Goal: Task Accomplishment & Management: Manage account settings

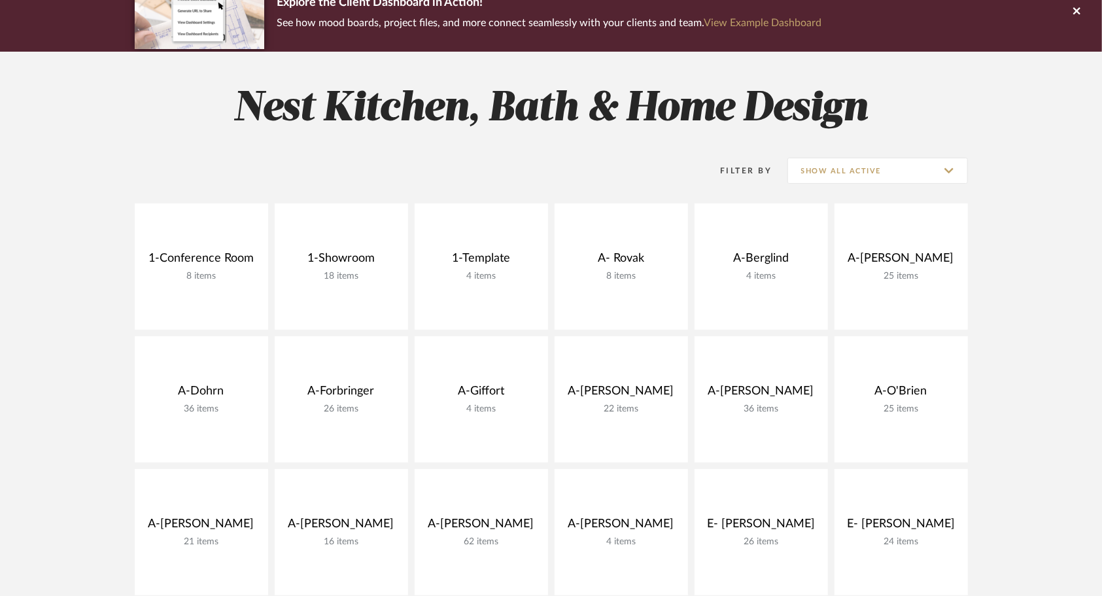
scroll to position [122, 0]
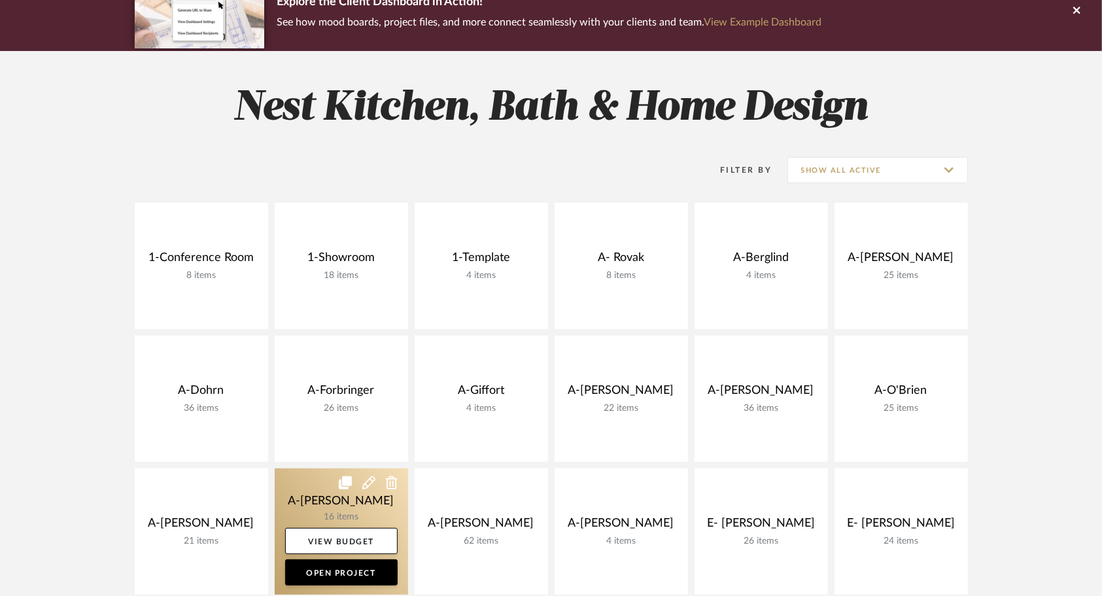
click at [309, 501] on link at bounding box center [341, 531] width 133 height 126
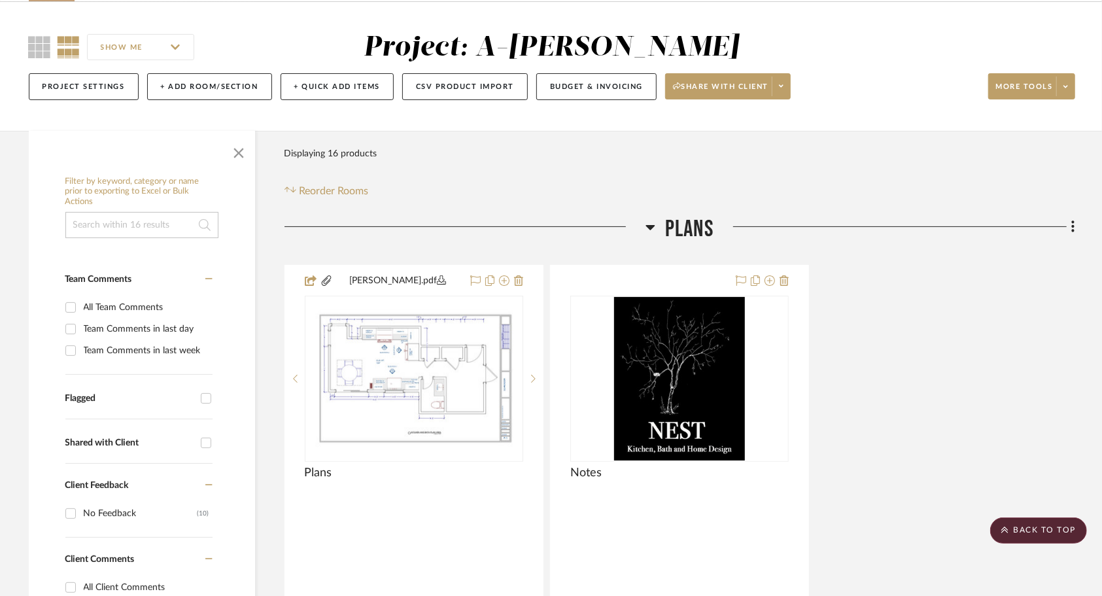
scroll to position [91, 0]
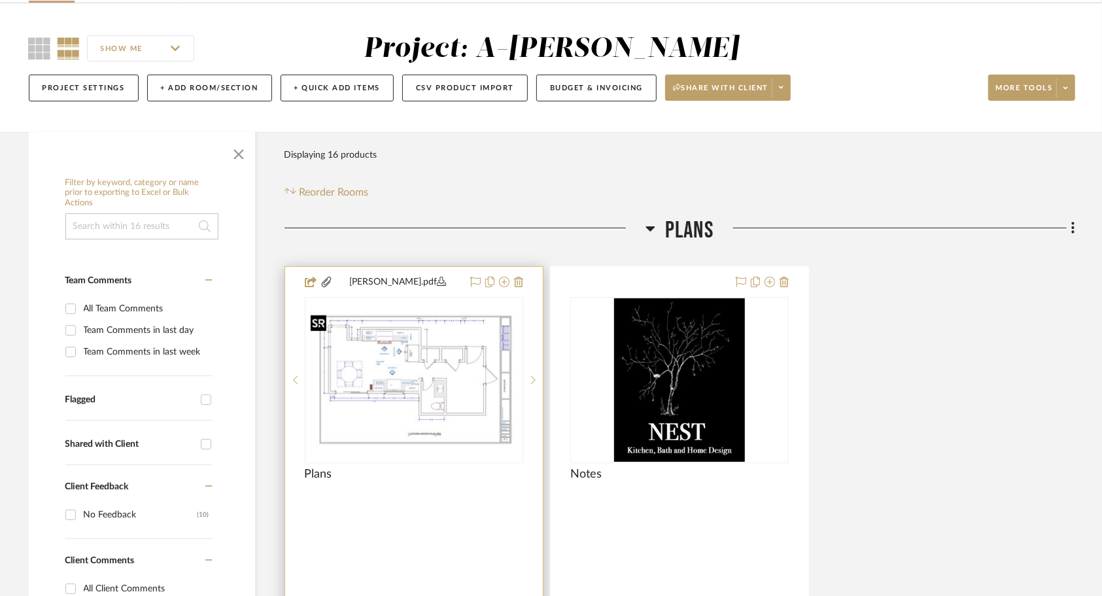
click at [391, 407] on img "0" at bounding box center [414, 379] width 216 height 139
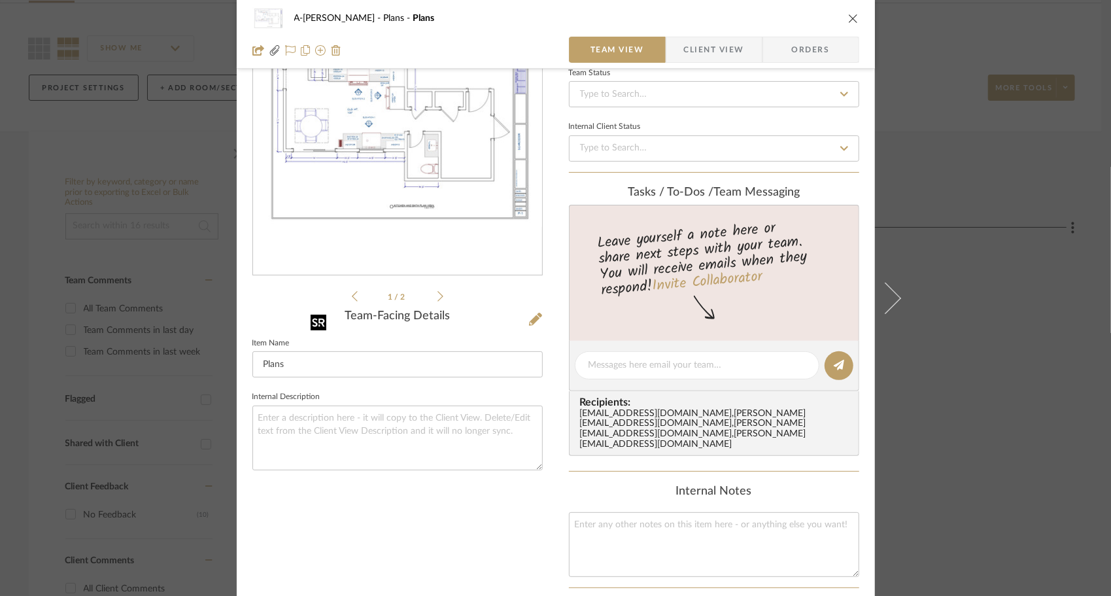
scroll to position [0, 0]
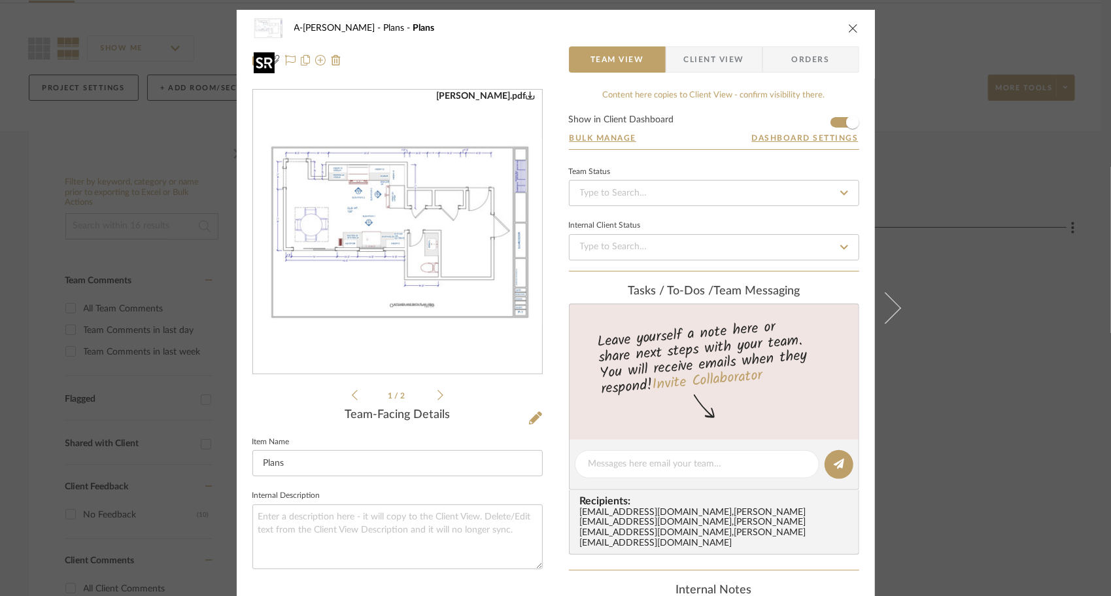
click at [420, 245] on img "0" at bounding box center [397, 232] width 289 height 187
click at [852, 26] on icon "close" at bounding box center [853, 28] width 10 height 10
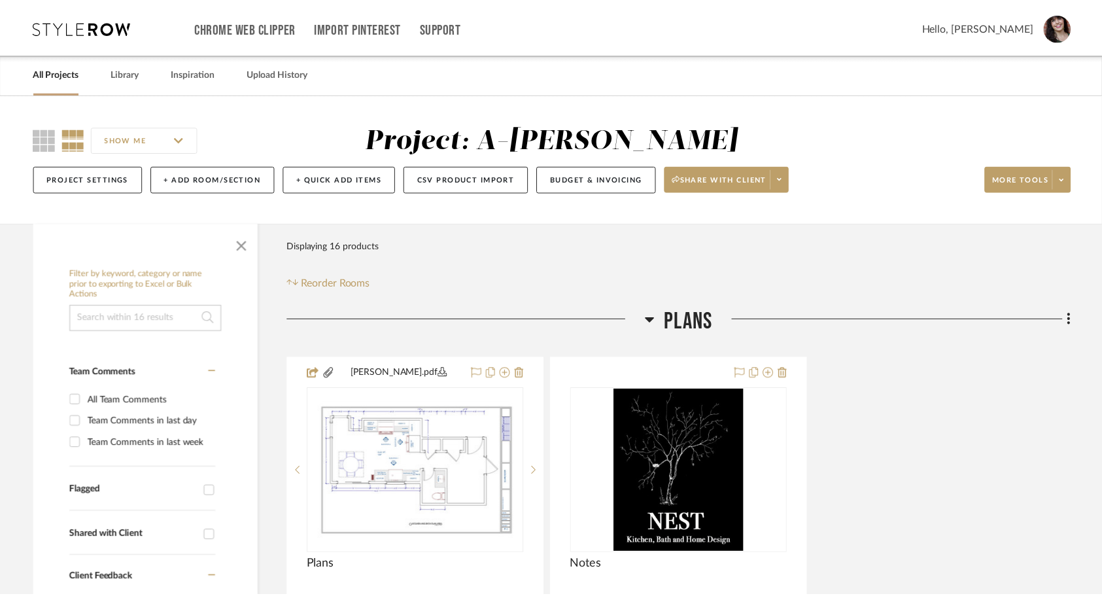
scroll to position [91, 0]
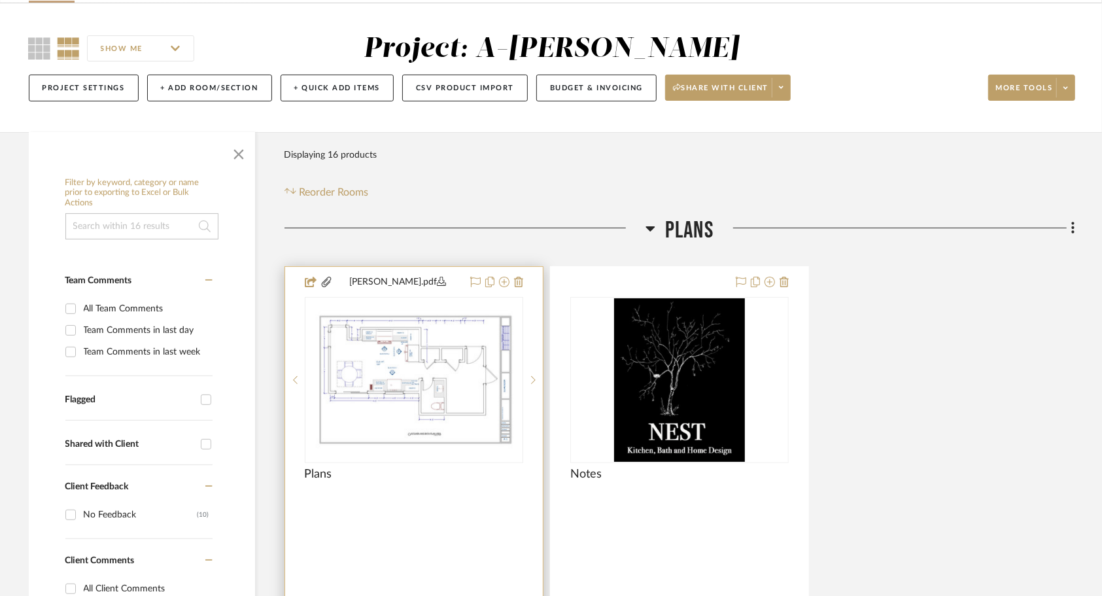
click at [463, 496] on div at bounding box center [414, 502] width 218 height 12
click at [421, 461] on div "0" at bounding box center [413, 380] width 217 height 165
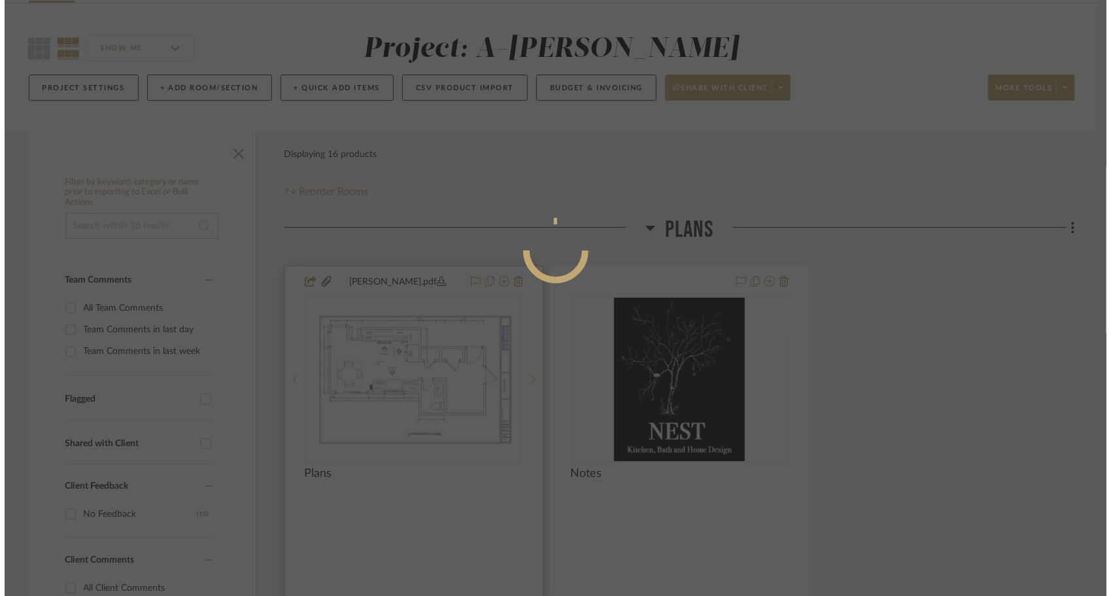
scroll to position [0, 0]
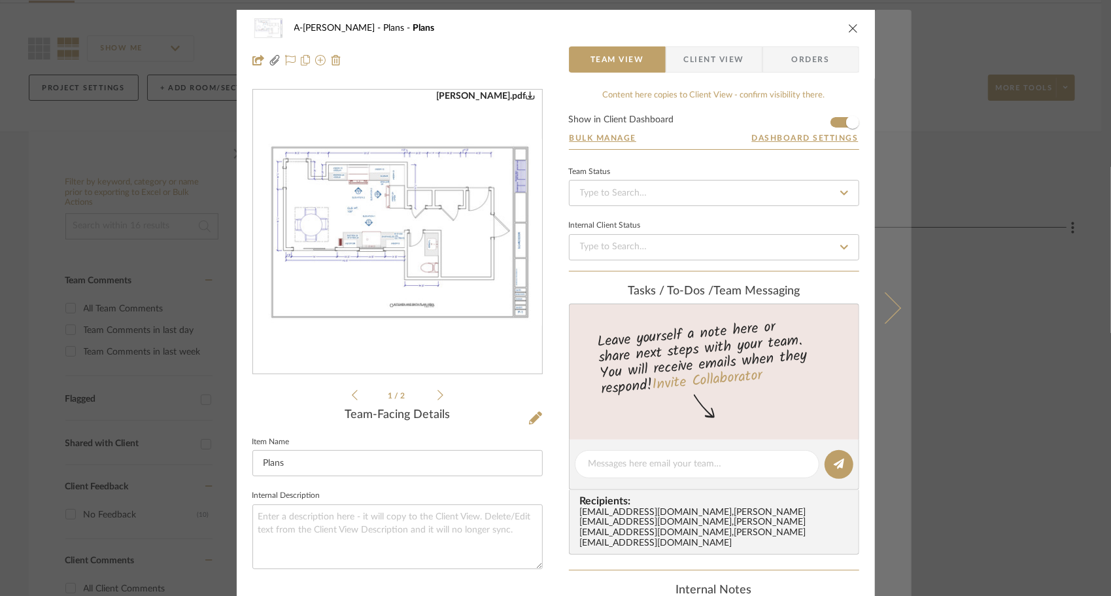
click at [886, 315] on icon at bounding box center [884, 307] width 31 height 31
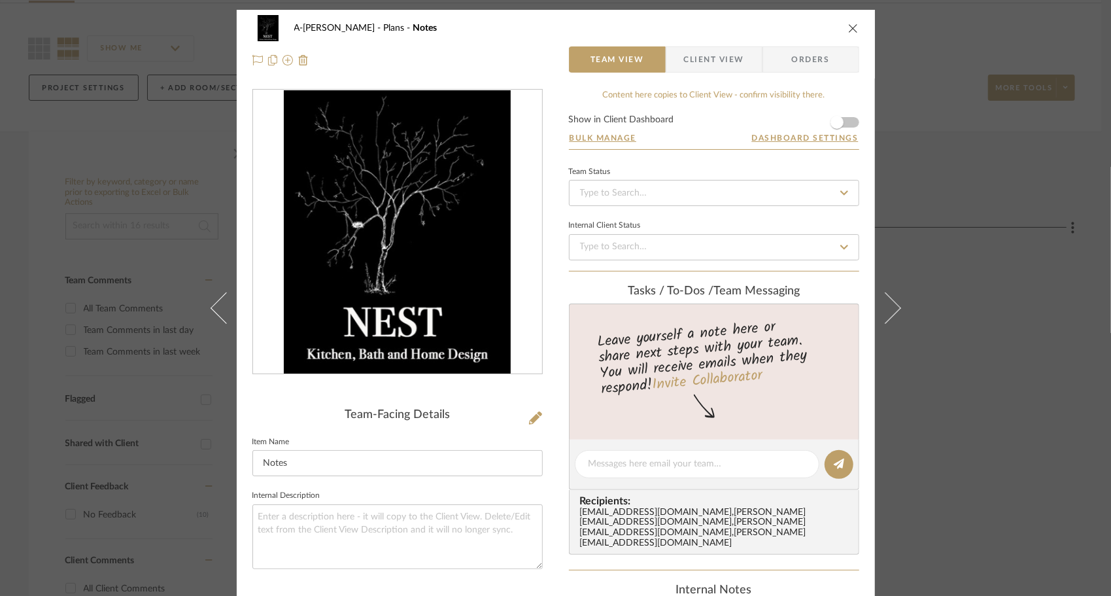
click at [886, 315] on icon at bounding box center [884, 307] width 31 height 31
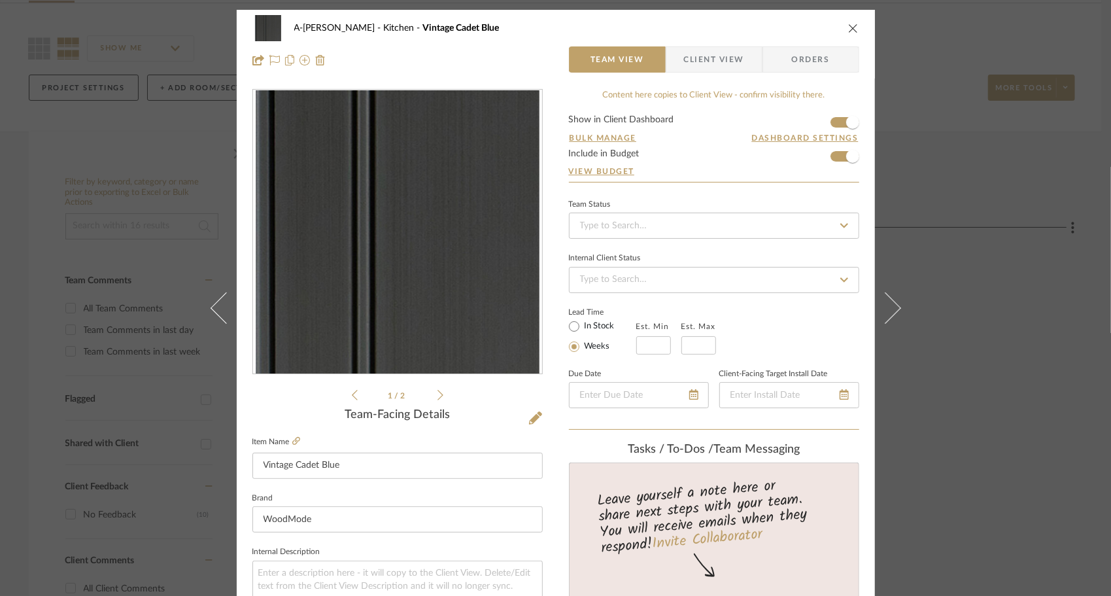
click at [886, 315] on icon at bounding box center [884, 307] width 31 height 31
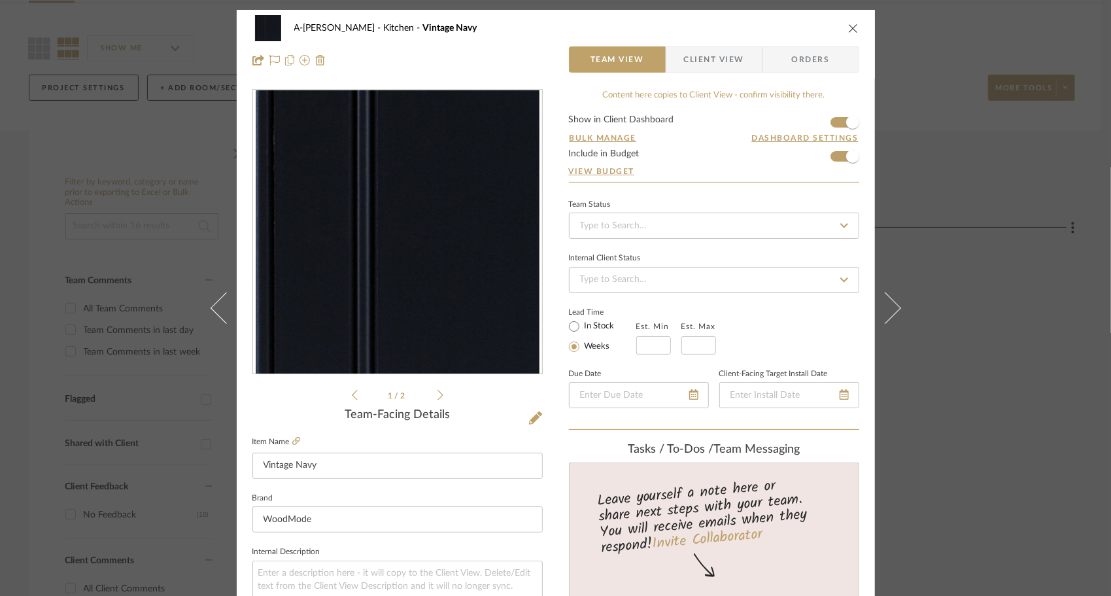
click at [886, 315] on icon at bounding box center [884, 307] width 31 height 31
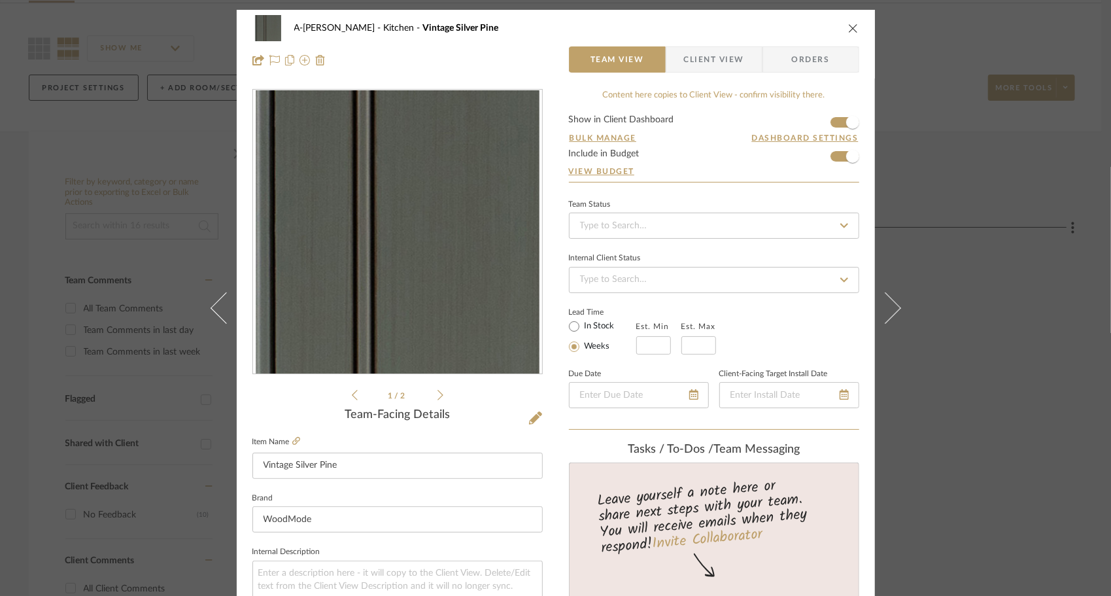
click at [886, 315] on icon at bounding box center [884, 307] width 31 height 31
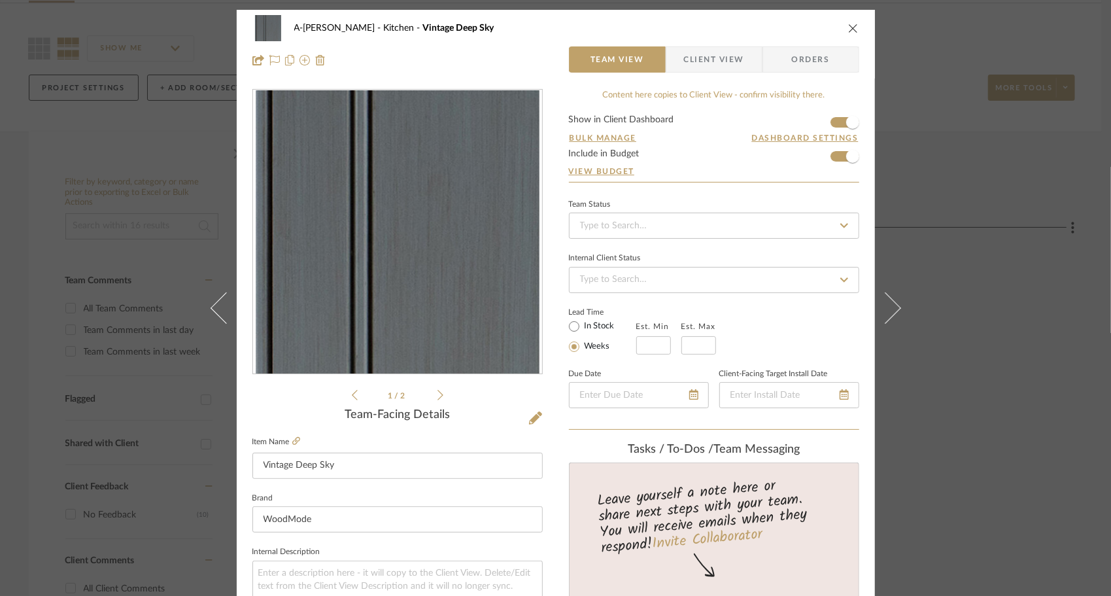
click at [886, 315] on icon at bounding box center [884, 307] width 31 height 31
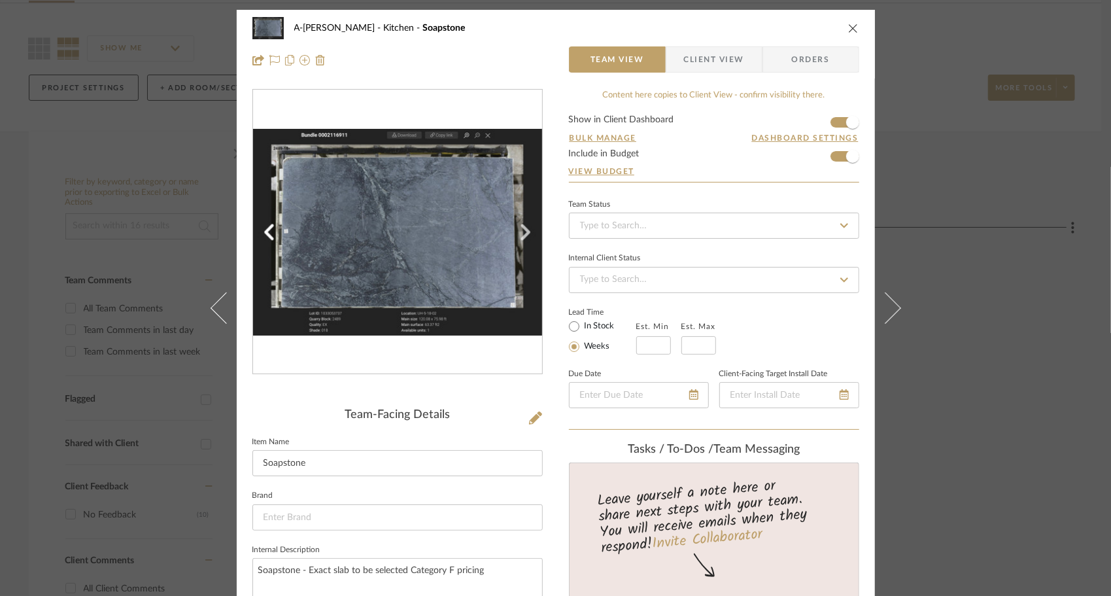
click at [886, 315] on icon at bounding box center [884, 307] width 31 height 31
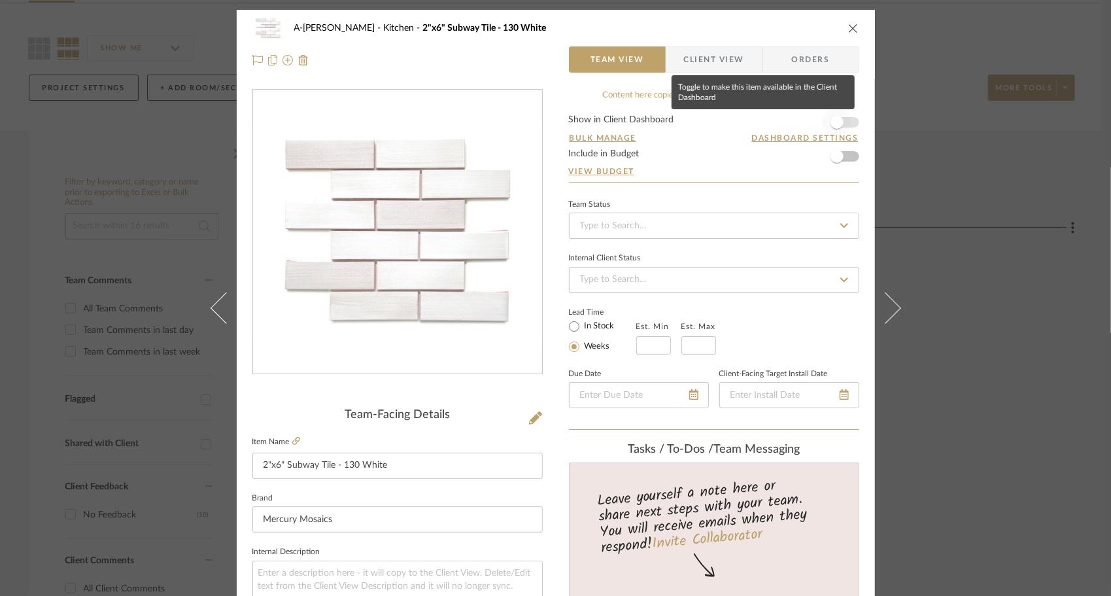
click at [841, 122] on span "button" at bounding box center [837, 122] width 29 height 29
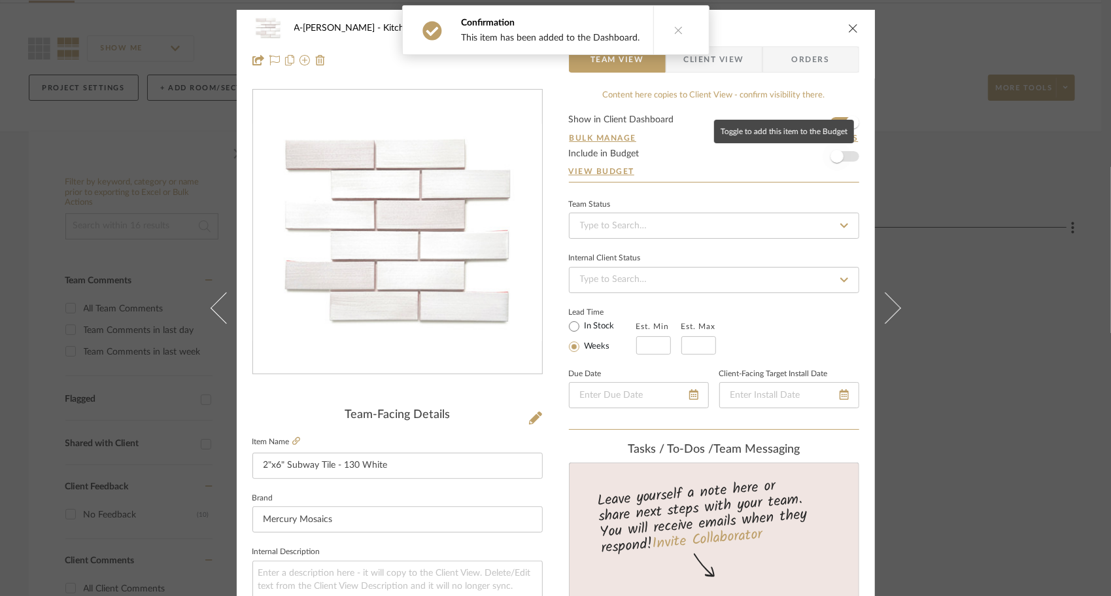
click at [844, 158] on span "button" at bounding box center [837, 156] width 29 height 29
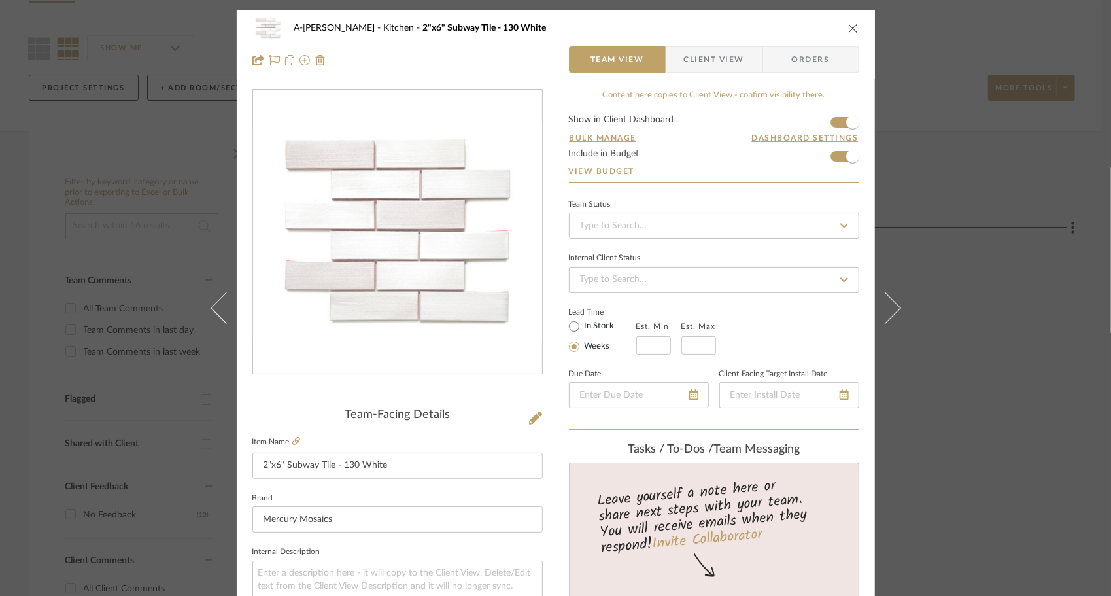
click at [1005, 352] on div "A-[PERSON_NAME] Kitchen 2"x6" Subway Tile - 130 White Team View Client View Ord…" at bounding box center [555, 298] width 1111 height 596
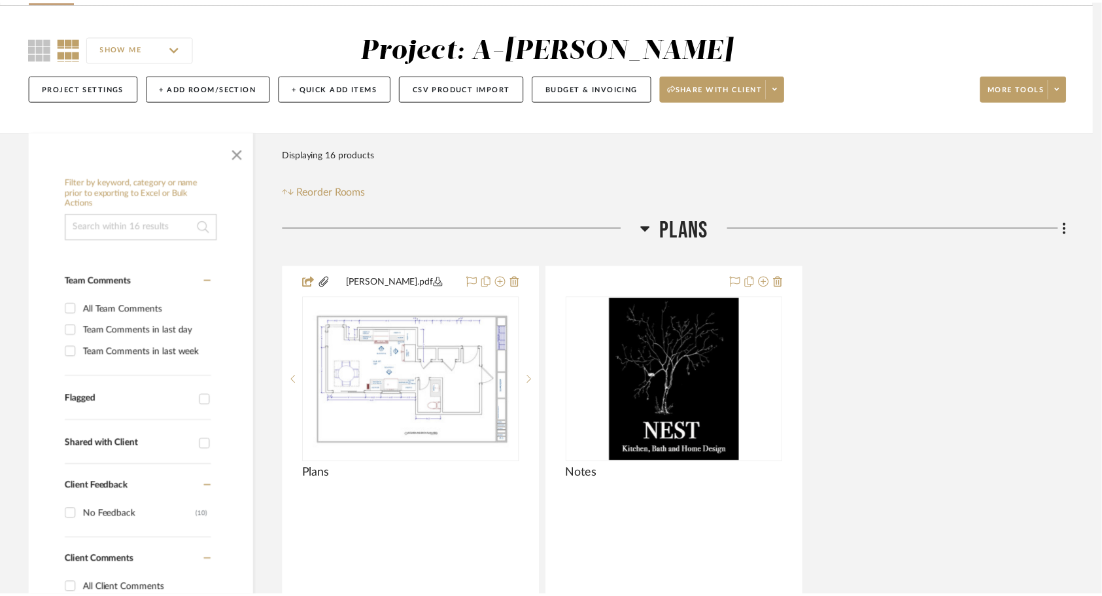
scroll to position [91, 0]
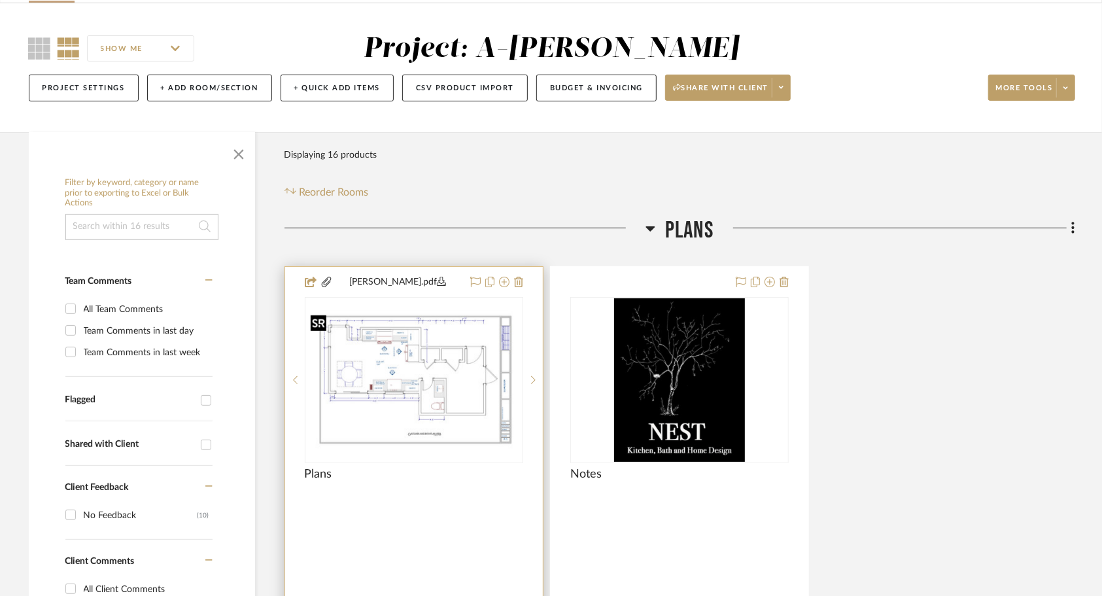
click at [421, 383] on img "0" at bounding box center [414, 379] width 216 height 139
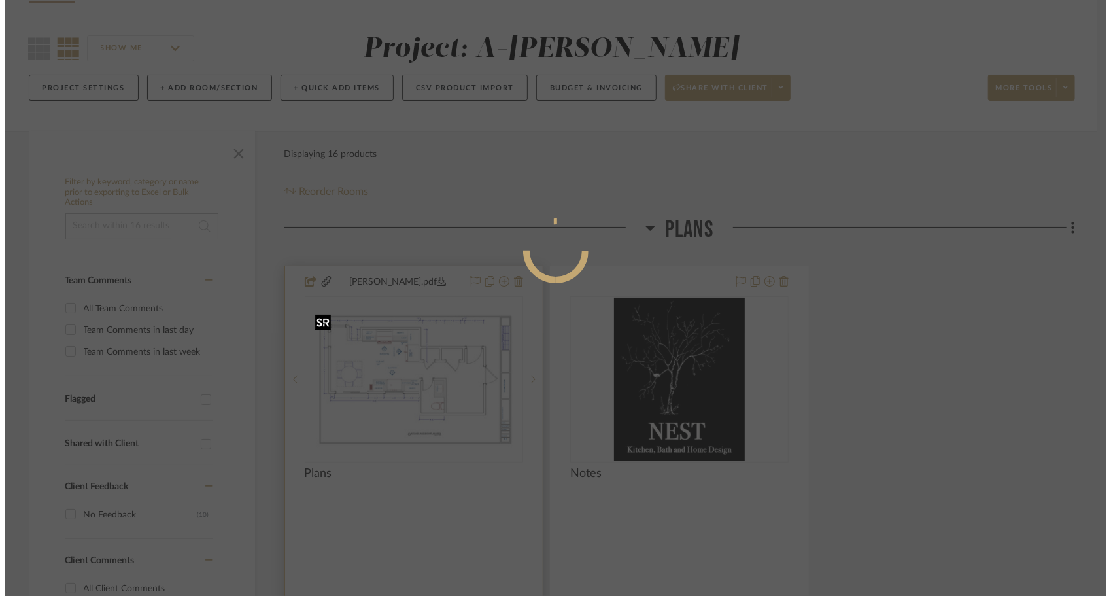
scroll to position [0, 0]
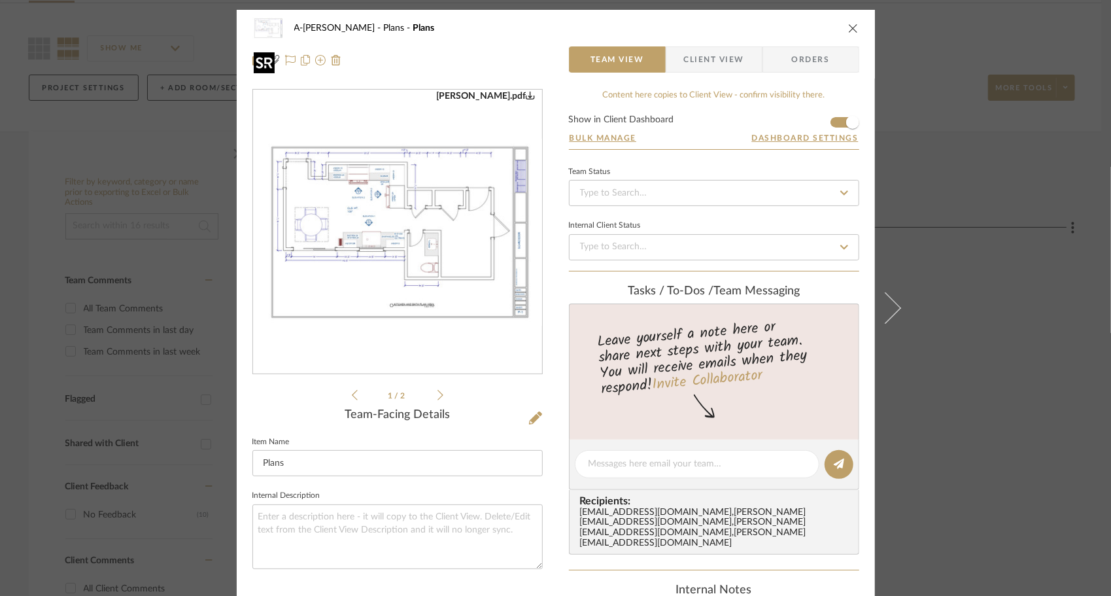
click at [405, 253] on img "0" at bounding box center [397, 232] width 289 height 187
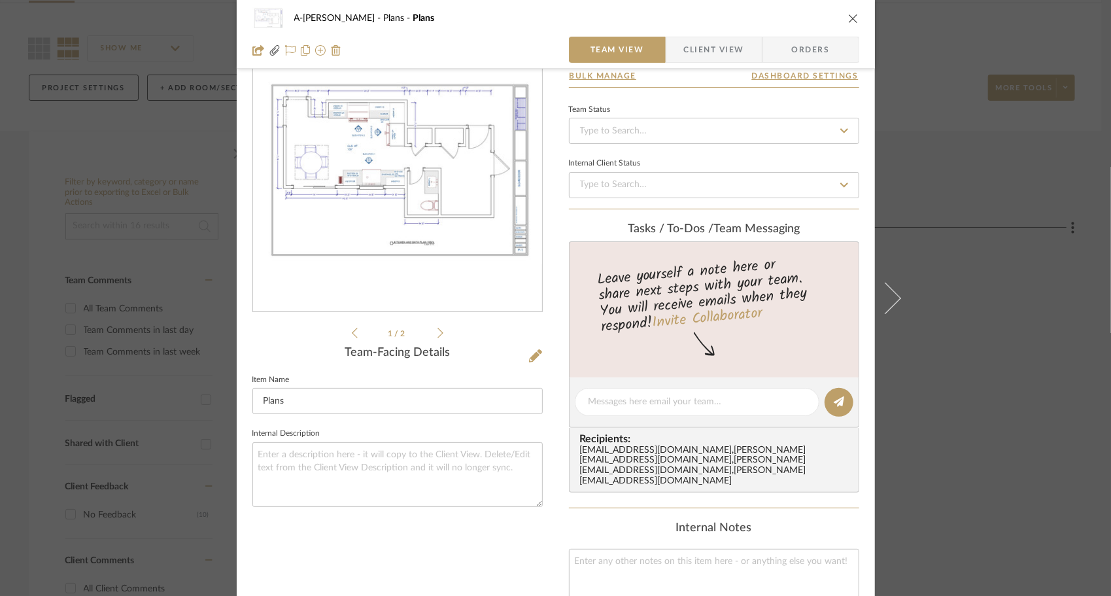
scroll to position [61, 0]
click at [851, 18] on icon "close" at bounding box center [853, 18] width 10 height 10
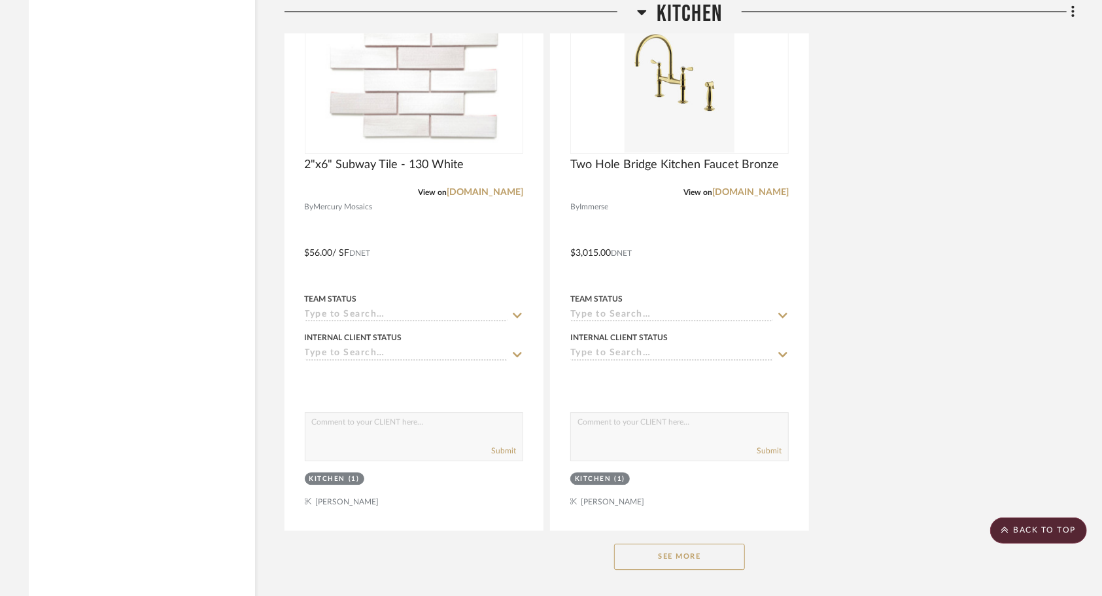
scroll to position [2200, 0]
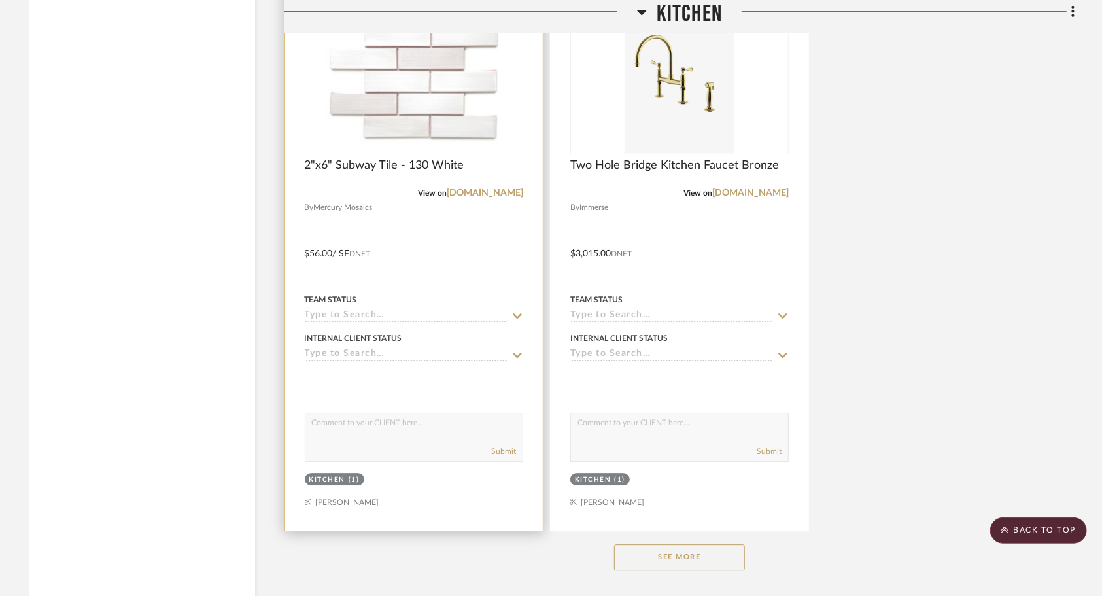
click at [454, 247] on div at bounding box center [414, 244] width 258 height 572
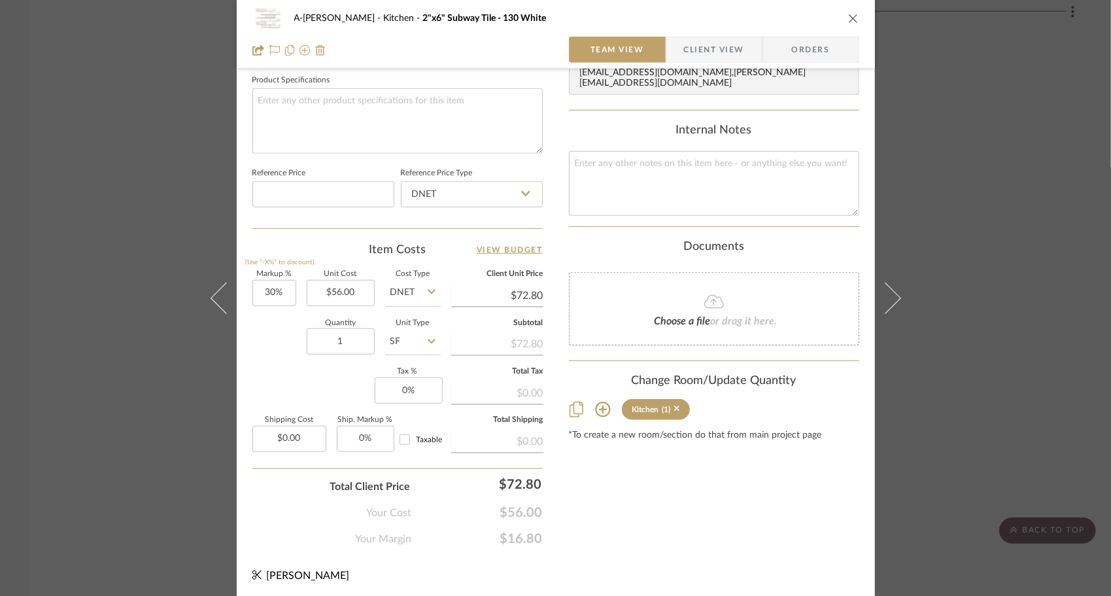
scroll to position [619, 0]
click at [338, 339] on input "1" at bounding box center [341, 341] width 68 height 26
type input "45"
click at [631, 483] on div "Content here copies to Client View - confirm visibility there. Show in Client D…" at bounding box center [714, 8] width 290 height 1077
click at [353, 338] on input "45" at bounding box center [341, 341] width 68 height 26
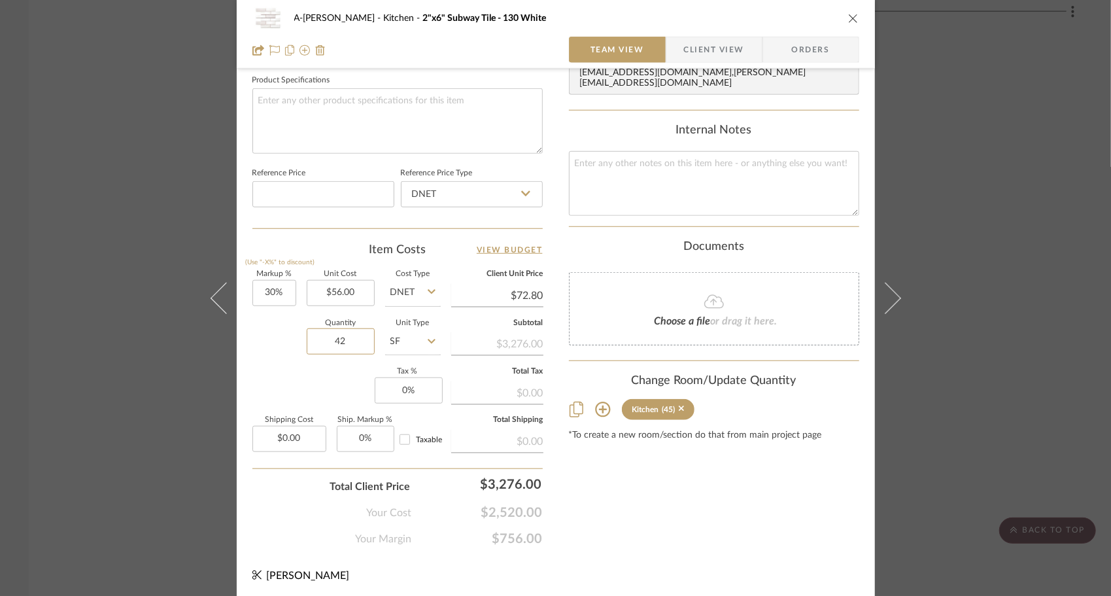
type input "42"
click at [273, 294] on input "30" at bounding box center [275, 293] width 44 height 26
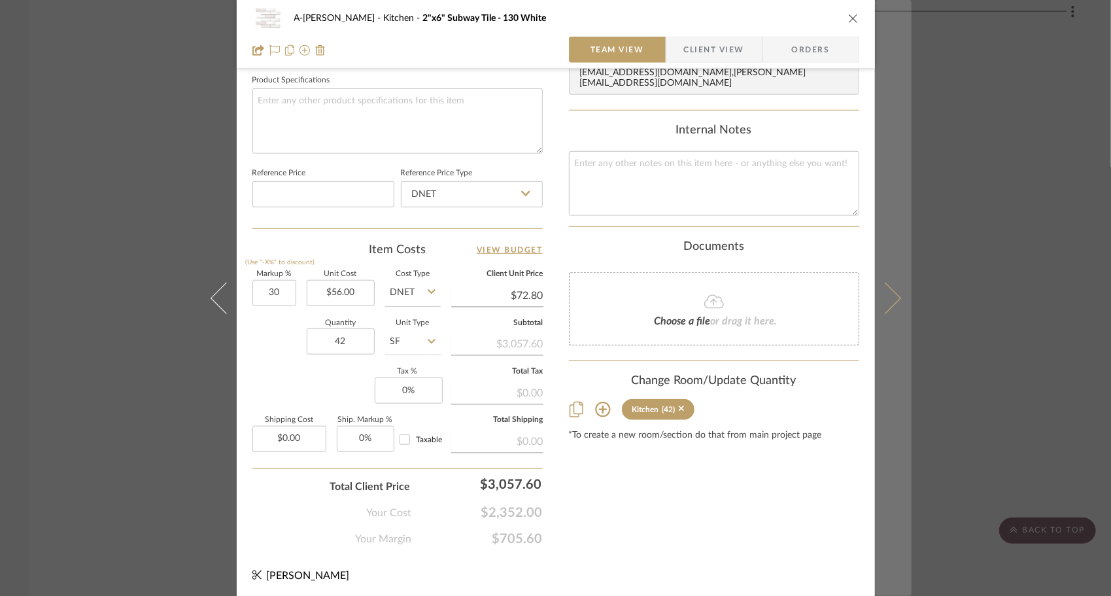
type input "30%"
click at [891, 304] on button at bounding box center [893, 298] width 37 height 596
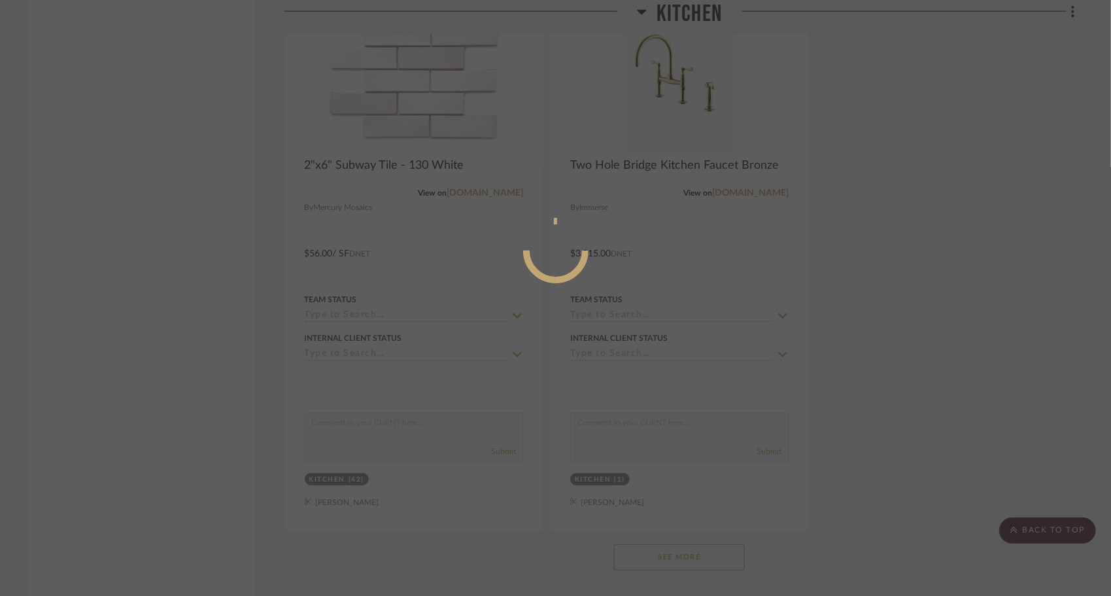
scroll to position [0, 0]
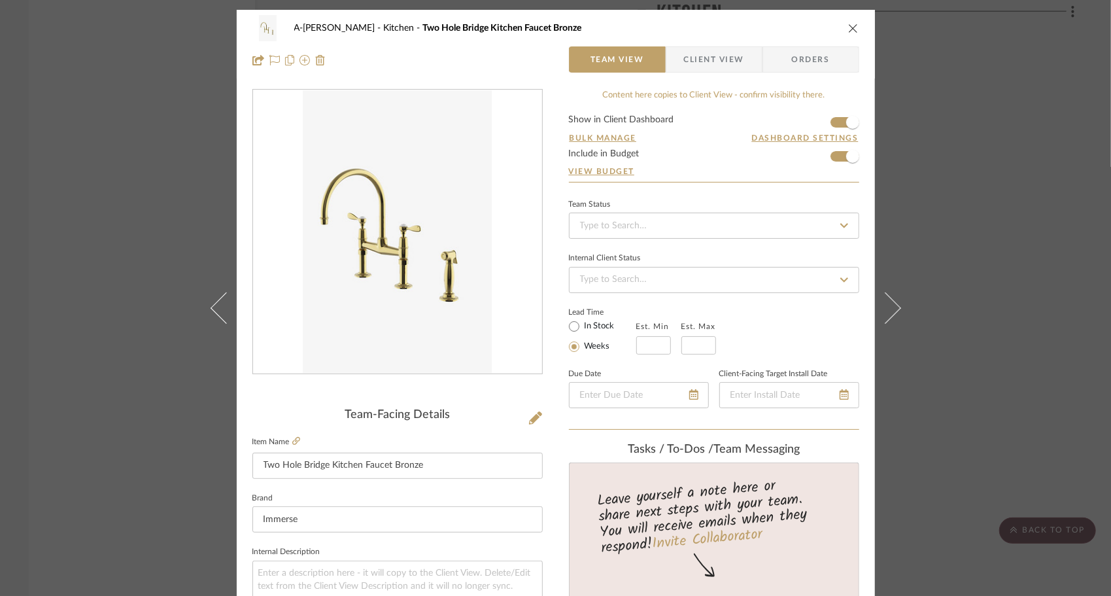
click at [891, 304] on icon at bounding box center [884, 307] width 31 height 31
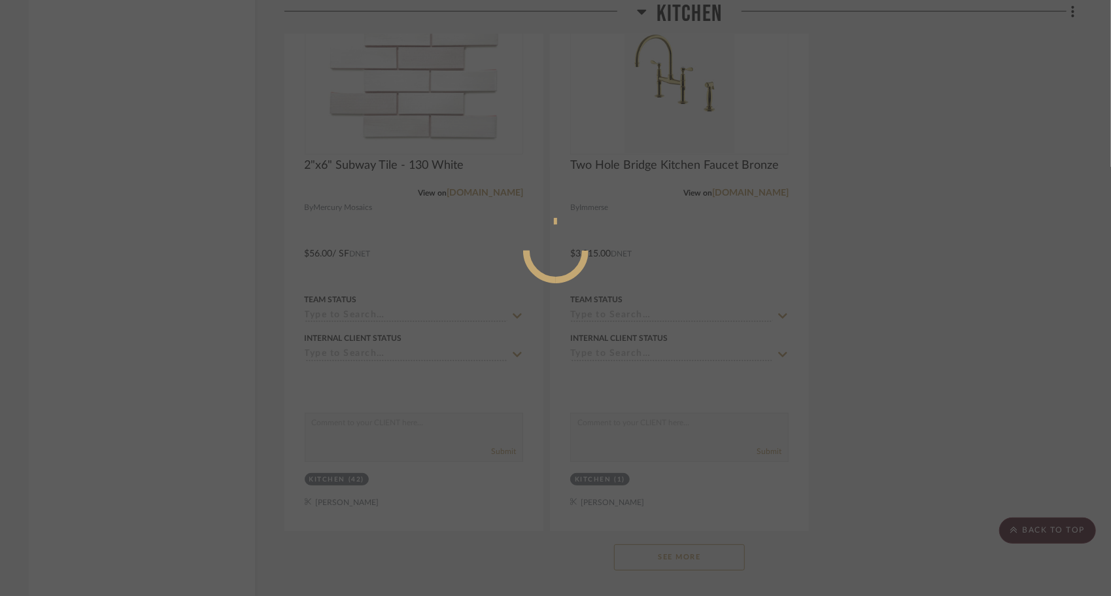
click at [891, 304] on div at bounding box center [555, 298] width 1111 height 596
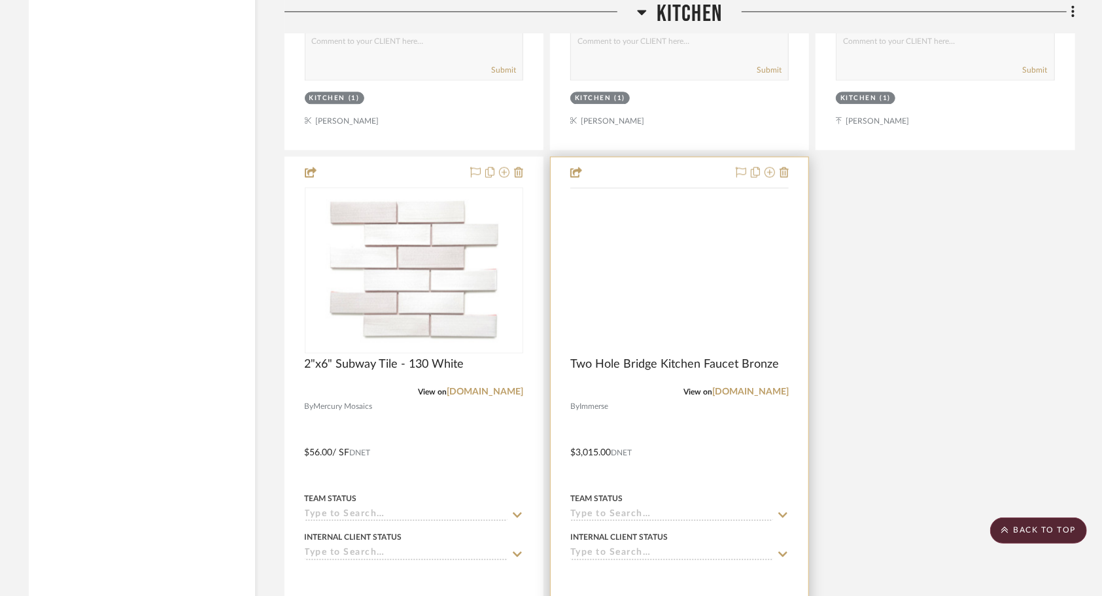
scroll to position [1993, 0]
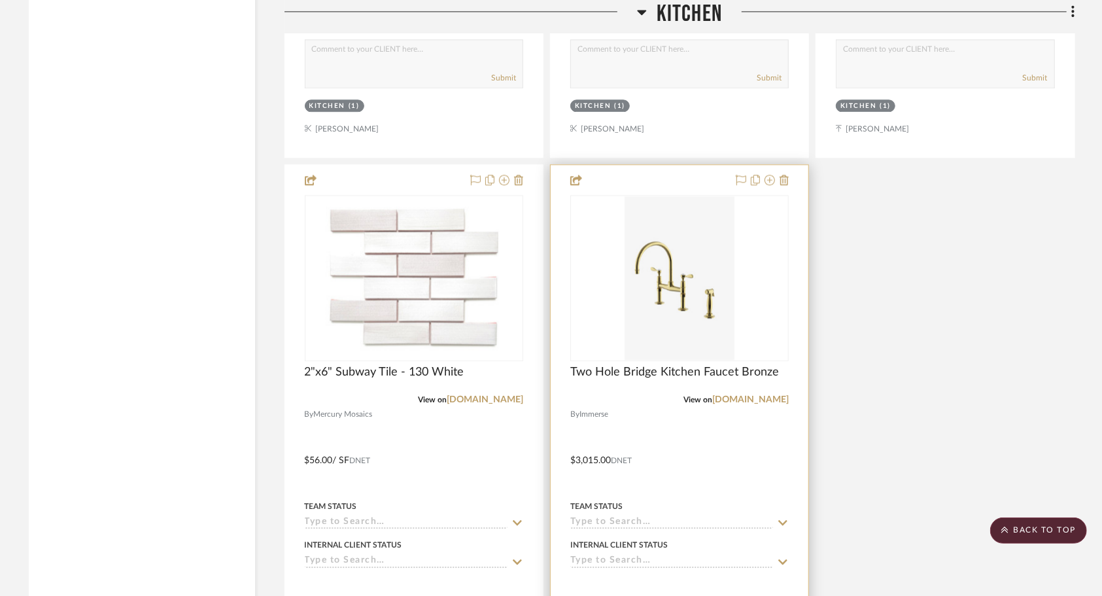
click at [710, 461] on div at bounding box center [680, 451] width 258 height 572
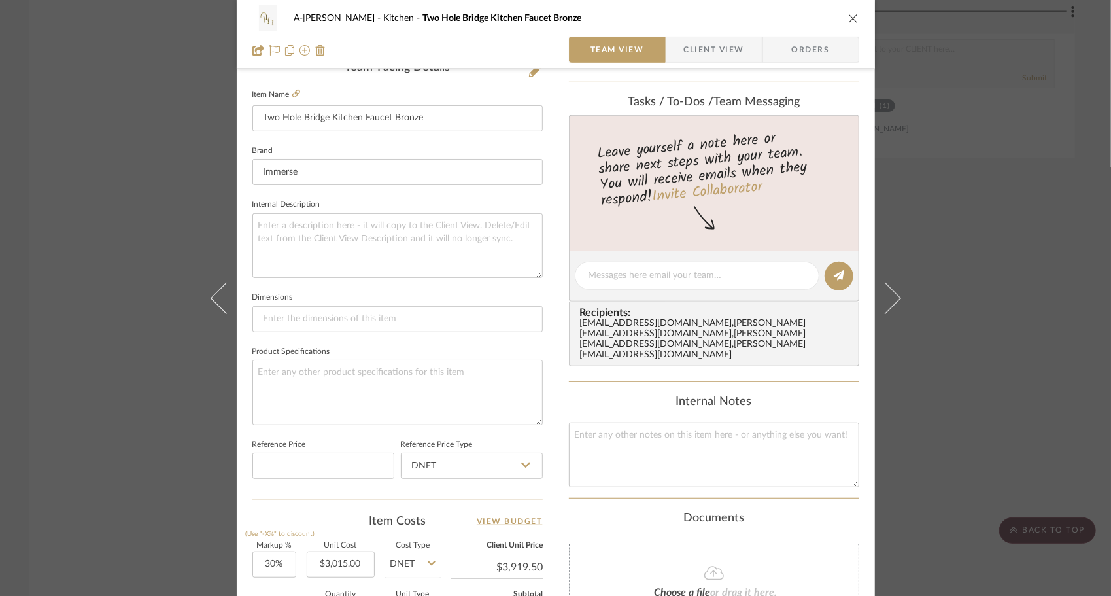
scroll to position [348, 0]
click at [273, 565] on input "30" at bounding box center [275, 564] width 44 height 26
type input "10%"
click at [826, 511] on div "Documents" at bounding box center [714, 518] width 290 height 14
type input "$3,316.50"
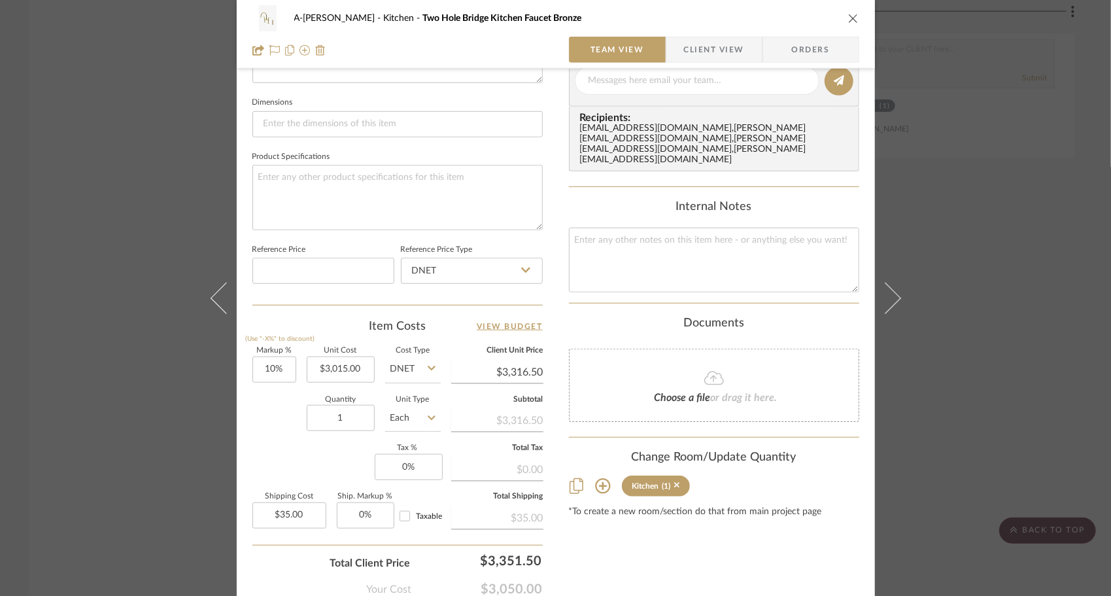
scroll to position [415, 0]
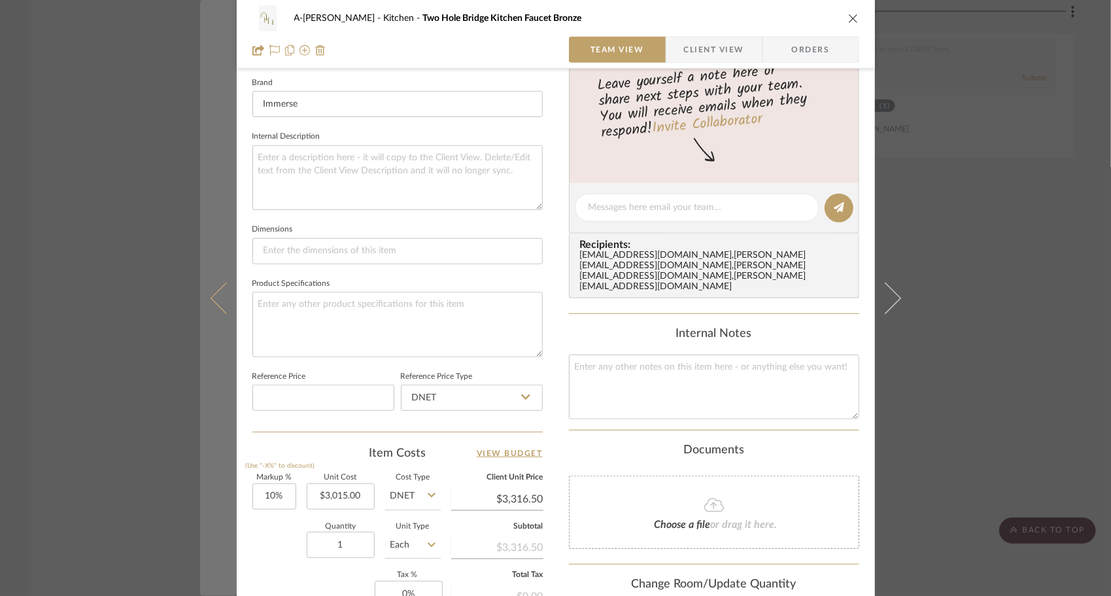
click at [219, 304] on icon at bounding box center [225, 297] width 31 height 31
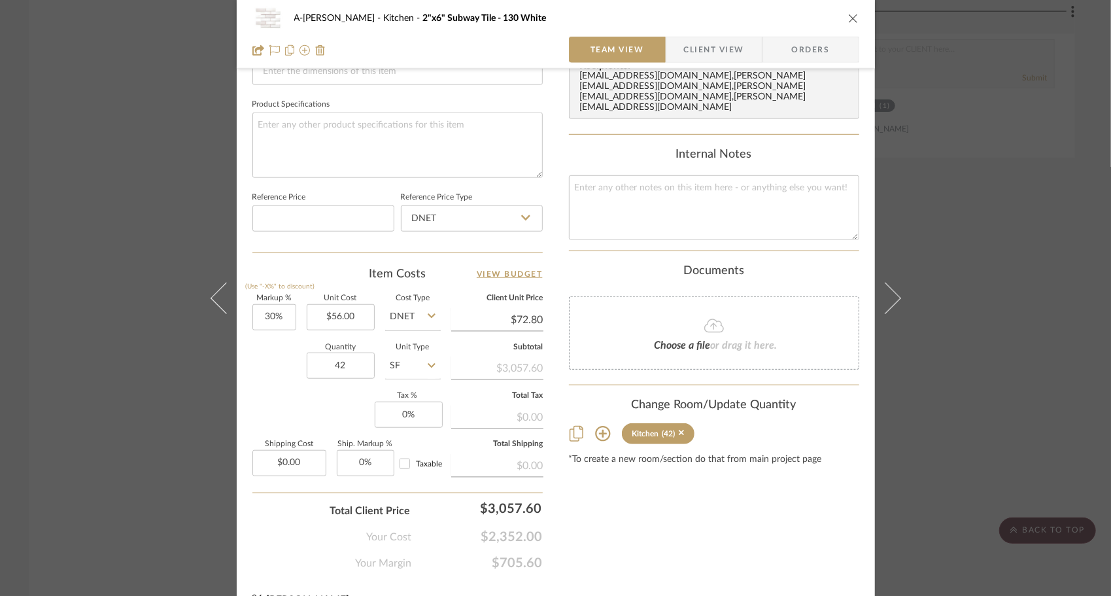
scroll to position [595, 0]
click at [277, 318] on input "30" at bounding box center [275, 317] width 44 height 26
type input "10%"
click at [282, 419] on div "Markup % (Use "-X%" to discount) 10% Unit Cost $56.00 Cost Type DNET Client Uni…" at bounding box center [398, 389] width 290 height 191
type input "$61.60"
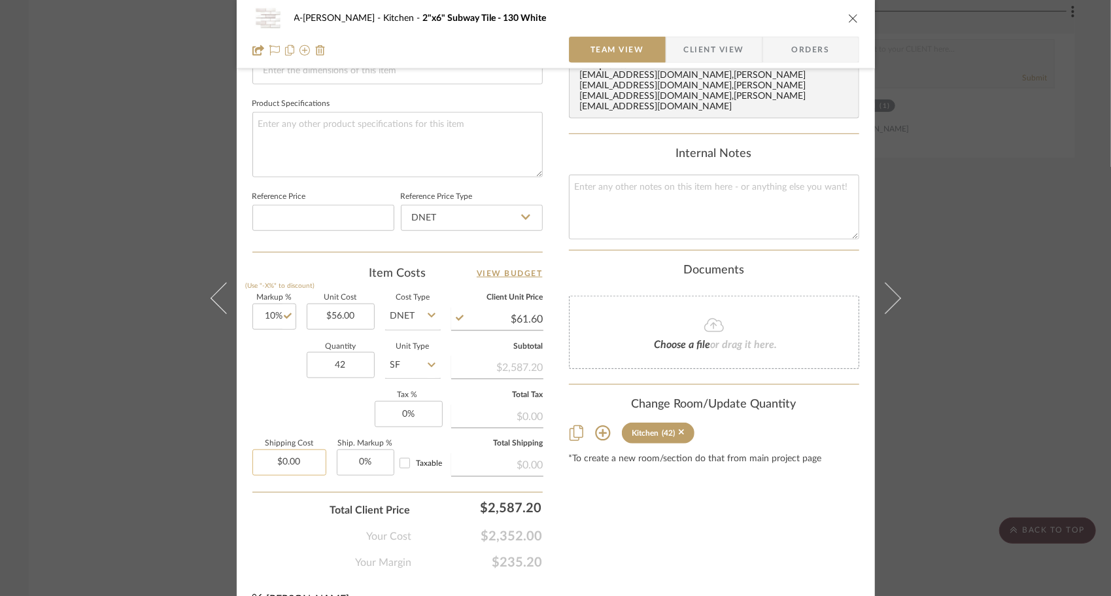
type input "0.00"
click at [296, 462] on input "0.00" at bounding box center [290, 462] width 74 height 26
type input "56.00"
type input "$0.00"
click at [359, 309] on input "56.00" at bounding box center [341, 317] width 68 height 26
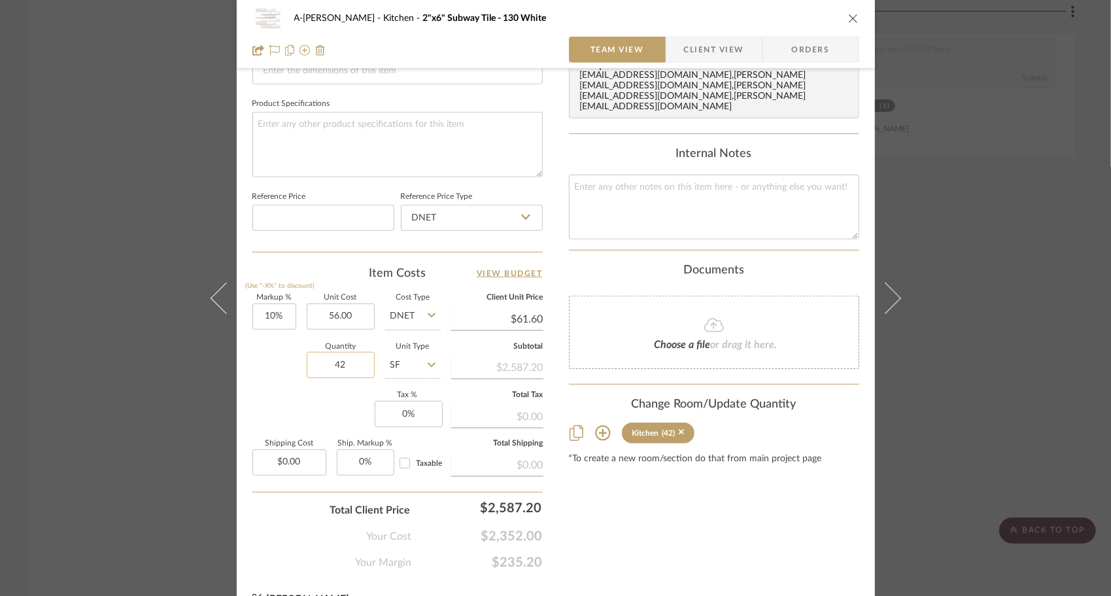
type input "$56.00"
click at [345, 358] on input "42" at bounding box center [341, 365] width 68 height 26
click at [296, 459] on input "0.00" at bounding box center [290, 462] width 74 height 26
type input "$258.00"
click at [298, 412] on div "Markup % (Use "-X%" to discount) 10% Unit Cost $56.00 Cost Type DNET Client Uni…" at bounding box center [398, 389] width 290 height 191
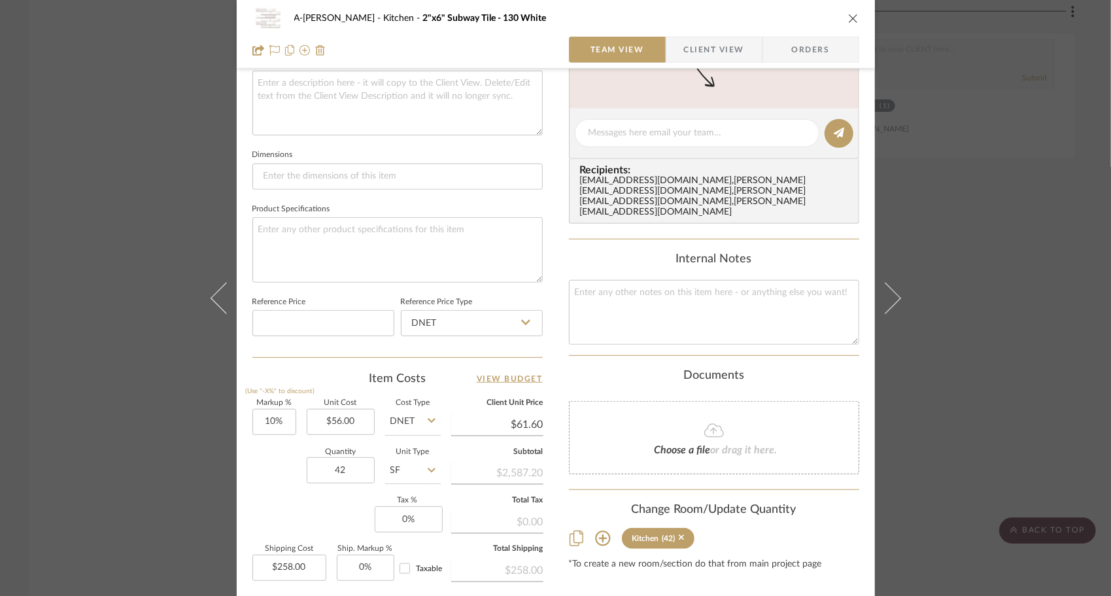
scroll to position [489, 0]
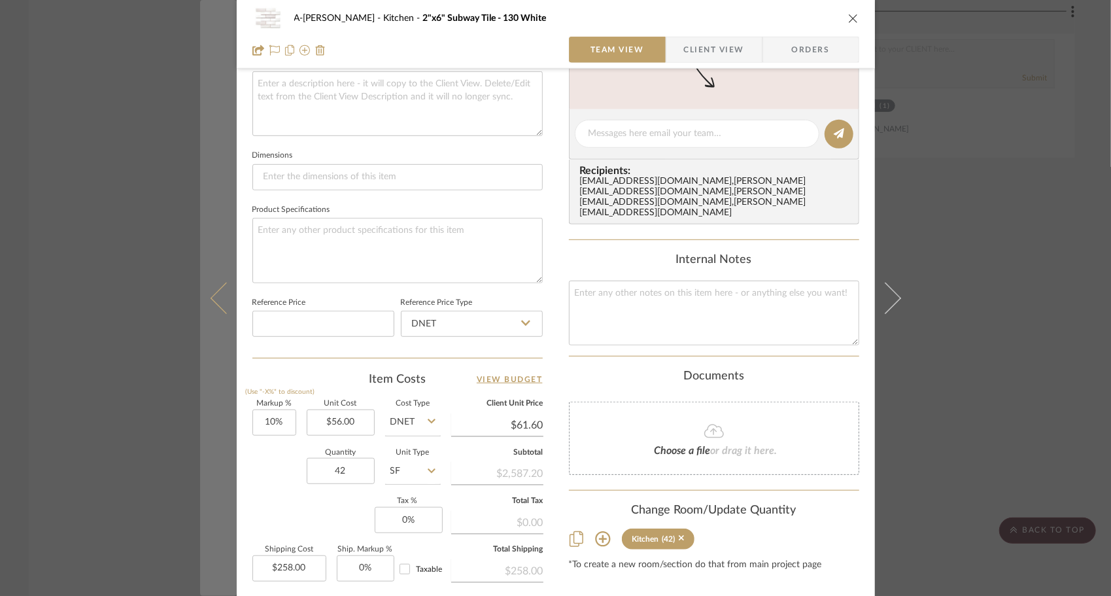
click at [212, 306] on button at bounding box center [218, 298] width 37 height 596
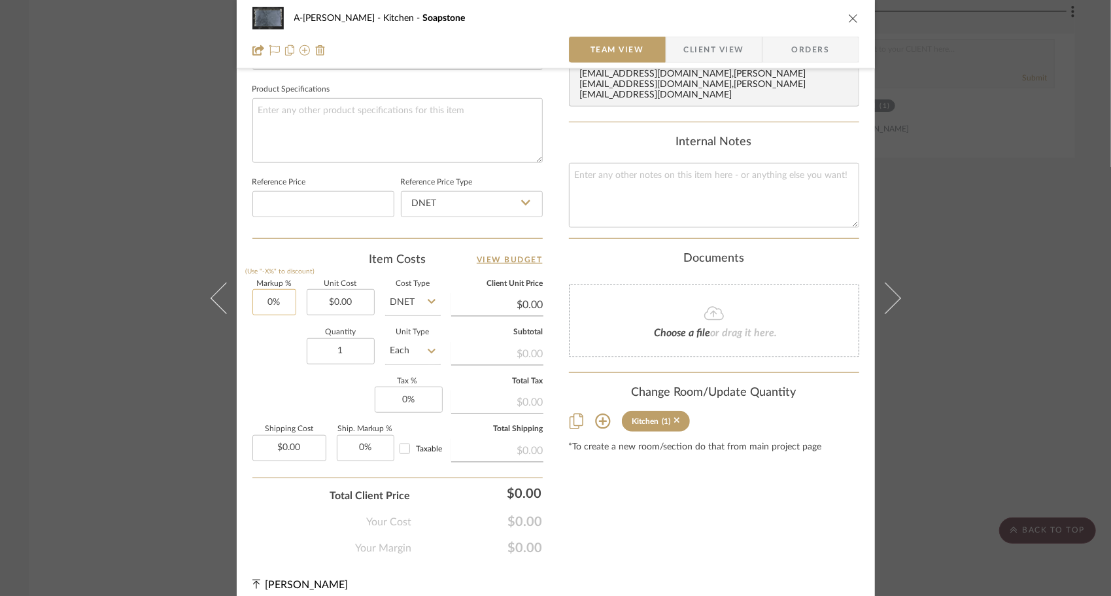
scroll to position [616, 0]
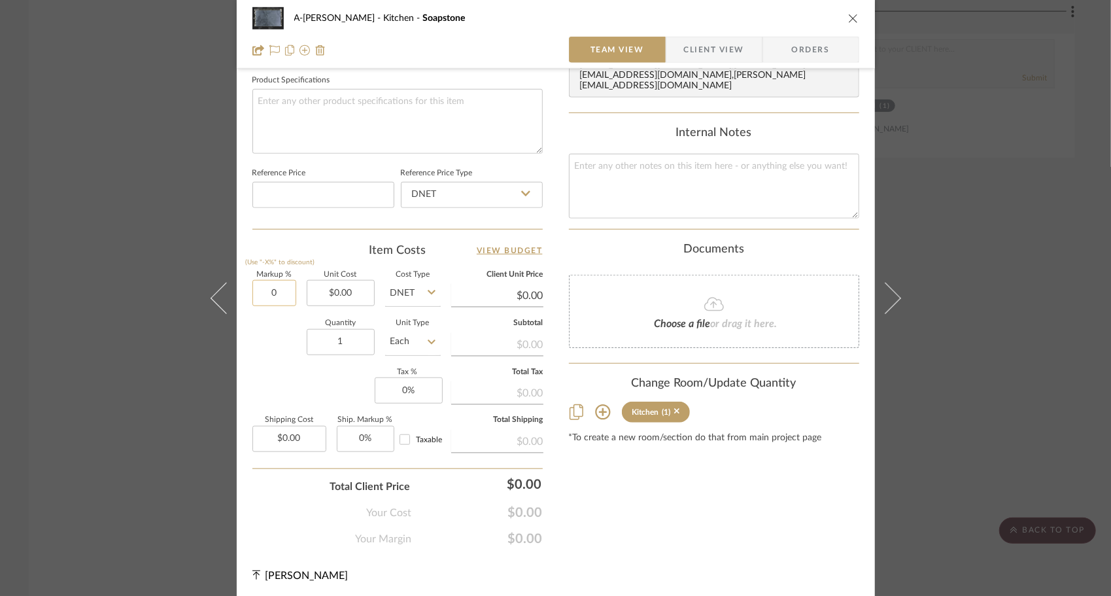
click at [271, 291] on input "0" at bounding box center [275, 293] width 44 height 26
type input "10%"
click at [272, 367] on div "Markup % (Use "-X%" to discount) 10% Unit Cost $0.00 Cost Type DNET Client Unit…" at bounding box center [398, 366] width 290 height 191
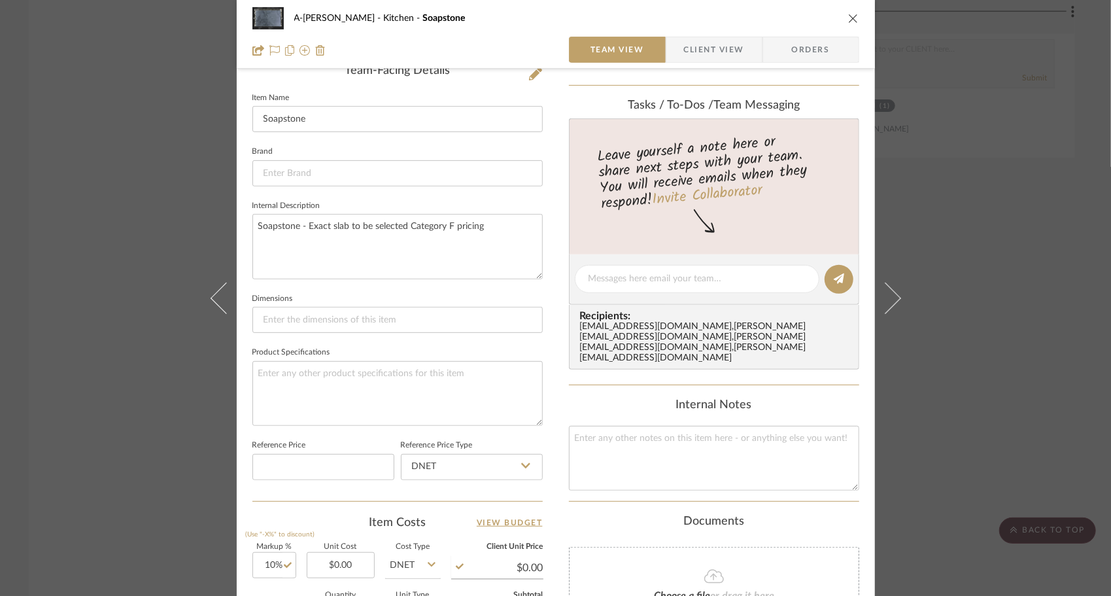
scroll to position [335, 0]
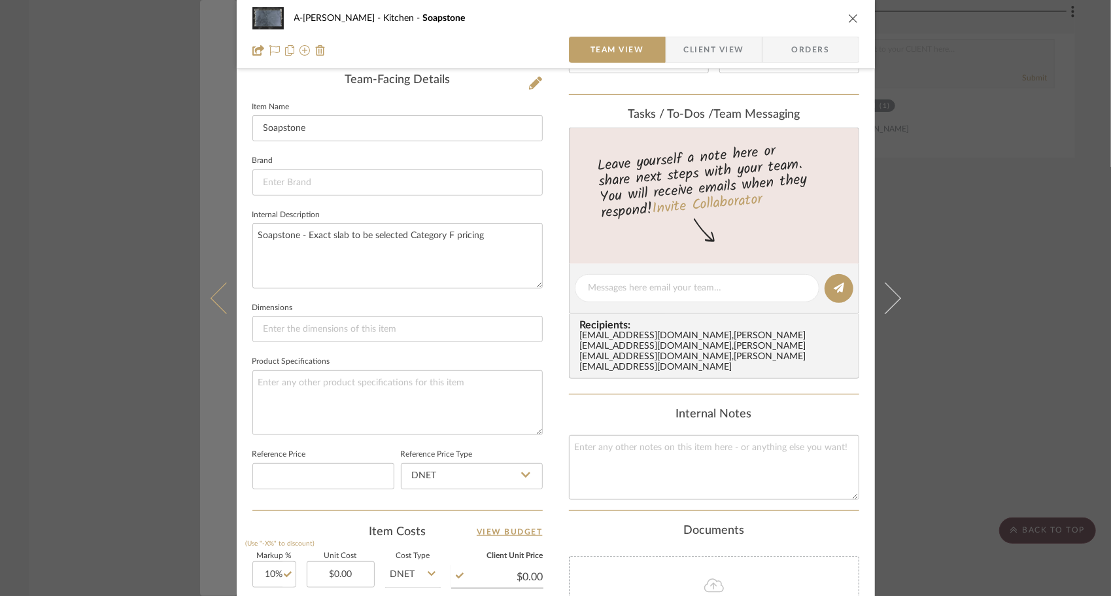
click at [217, 294] on icon at bounding box center [225, 297] width 31 height 31
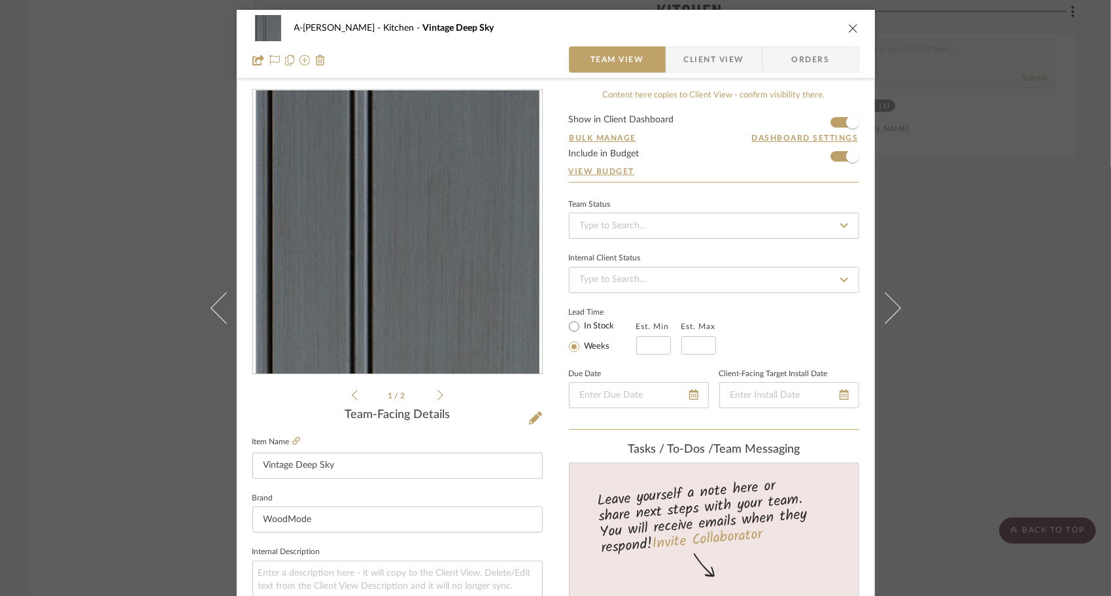
scroll to position [402, 0]
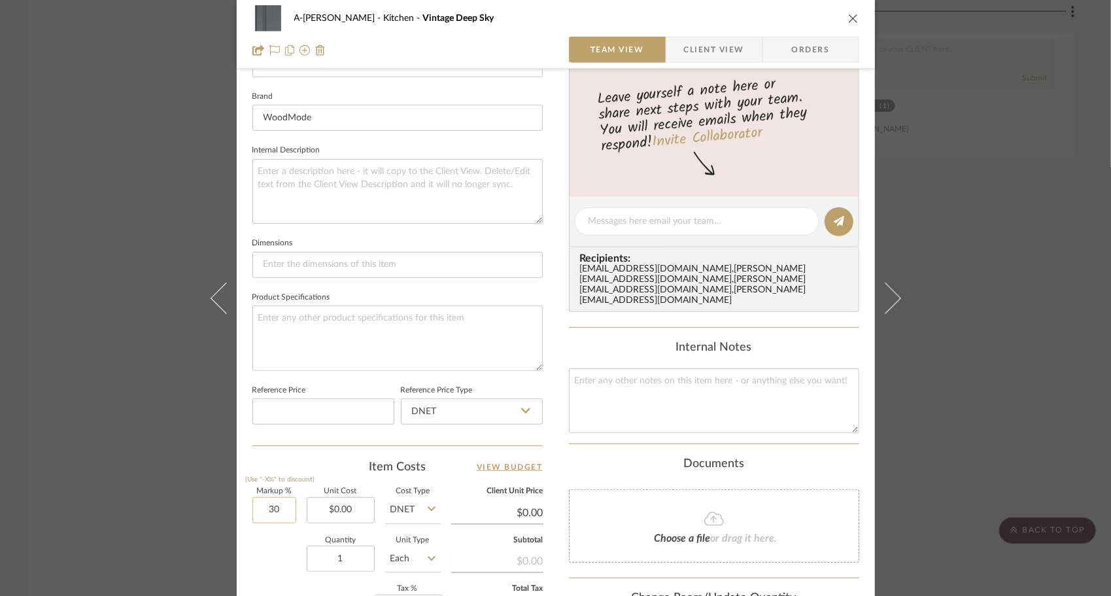
click at [270, 513] on input "30" at bounding box center [275, 510] width 44 height 26
type input "10%"
click at [279, 537] on div "Quantity 1 Unit Type Each" at bounding box center [347, 560] width 188 height 46
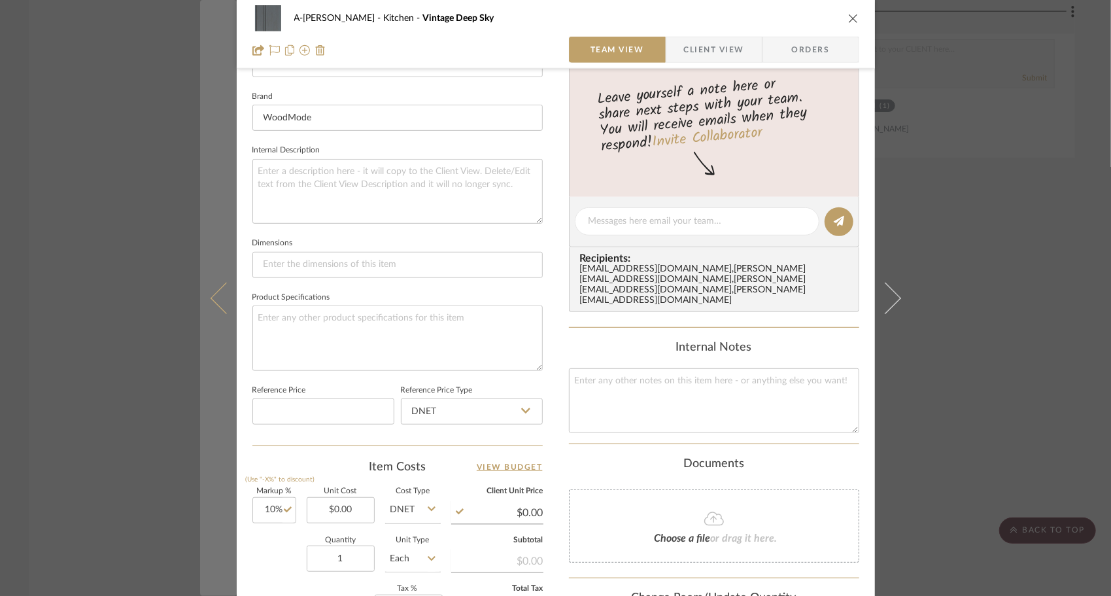
click at [218, 296] on icon at bounding box center [225, 297] width 31 height 31
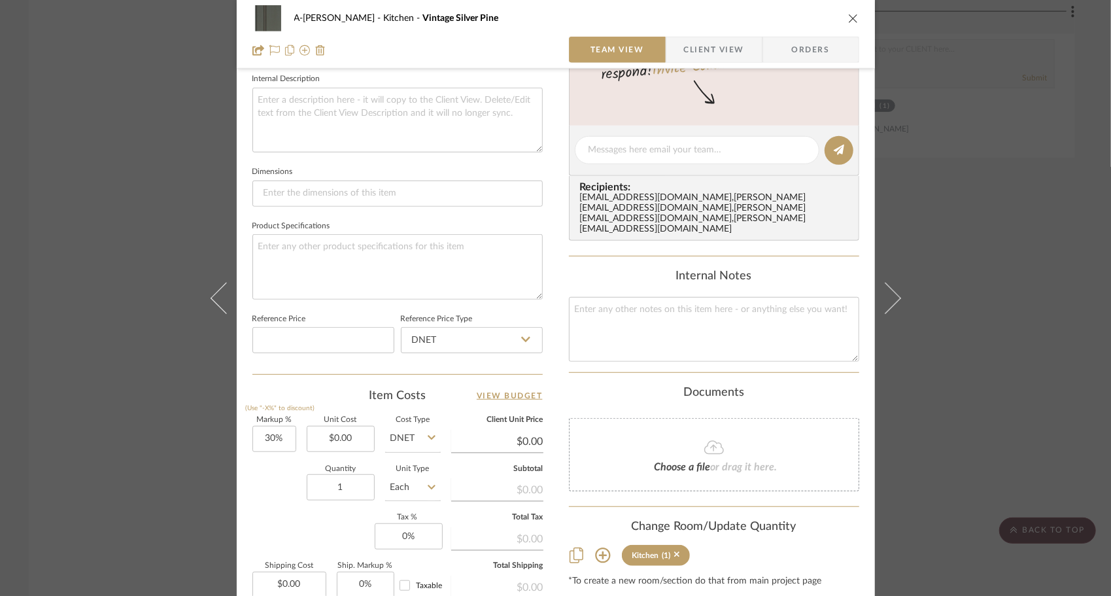
scroll to position [619, 0]
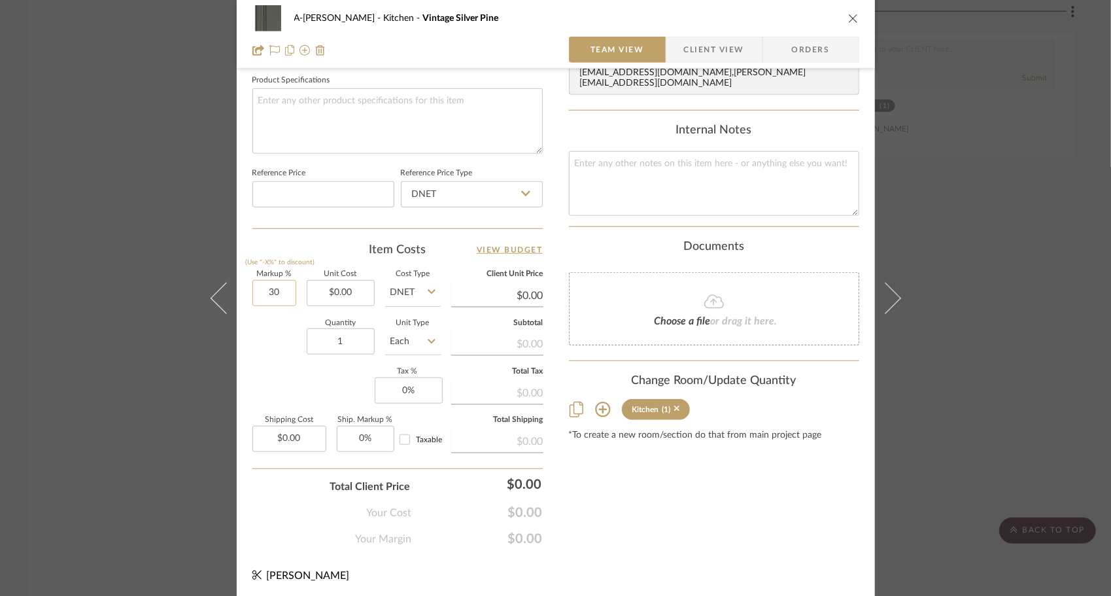
click at [271, 293] on input "30" at bounding box center [275, 293] width 44 height 26
type input "10%"
click at [275, 363] on div "Markup % (Use "-X%" to discount) 10% Unit Cost $0.00 Cost Type DNET Client Unit…" at bounding box center [398, 366] width 290 height 191
click at [296, 438] on input "0.00" at bounding box center [290, 439] width 74 height 26
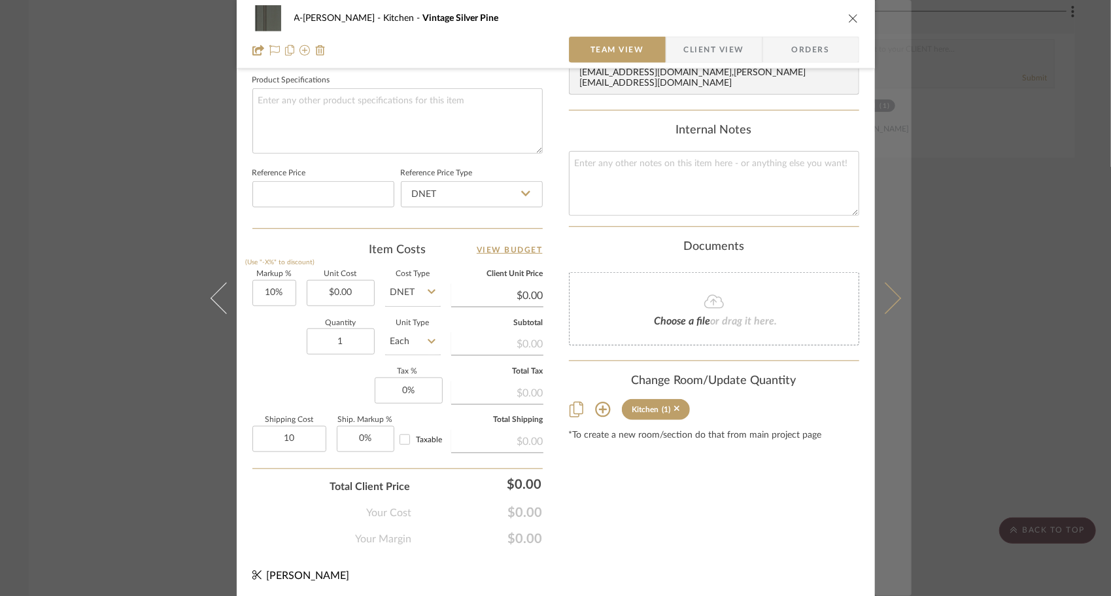
type input "$10.00"
click at [900, 297] on button at bounding box center [893, 298] width 37 height 596
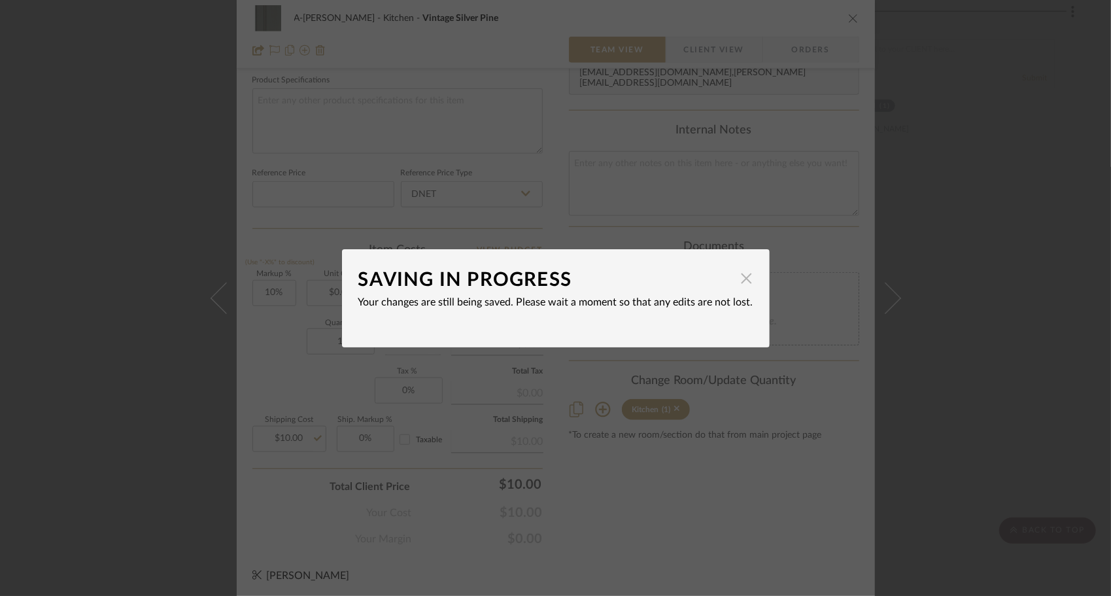
click at [742, 280] on span "button" at bounding box center [747, 279] width 26 height 26
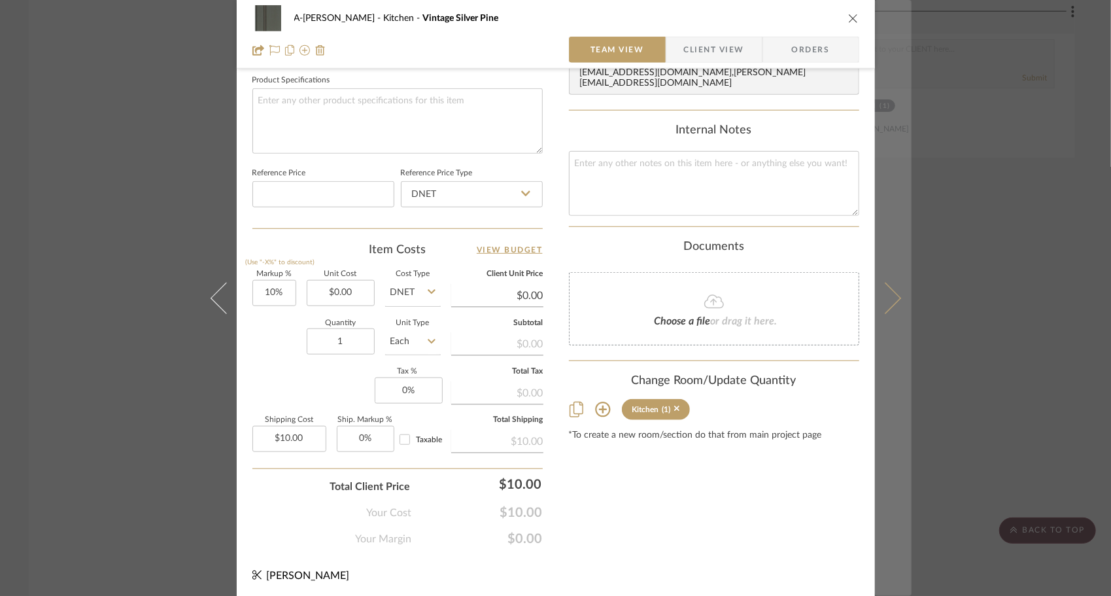
click at [881, 305] on icon at bounding box center [884, 297] width 31 height 31
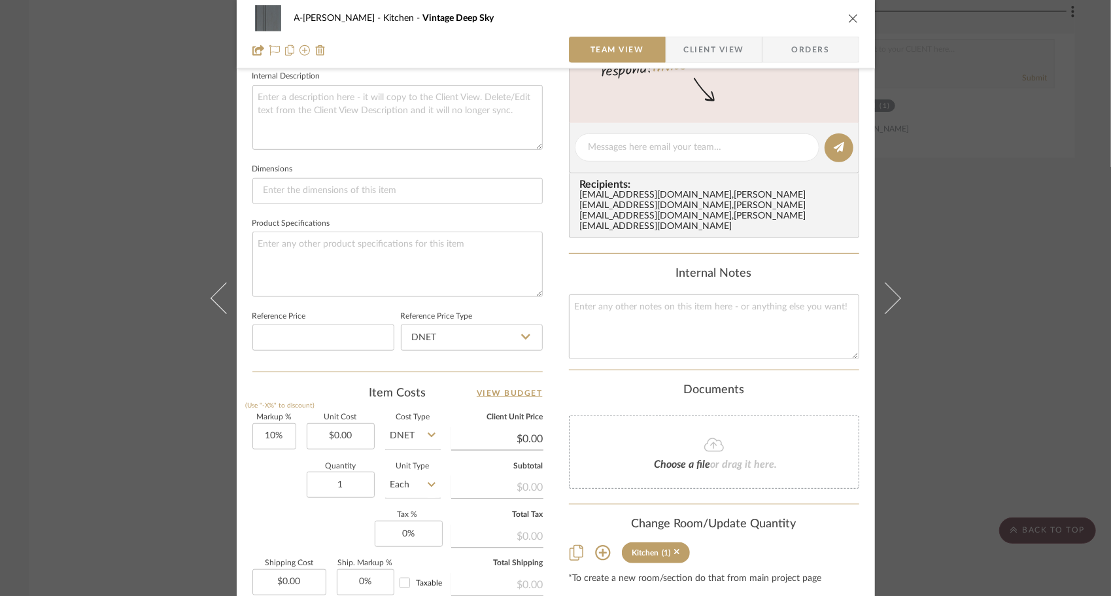
scroll to position [478, 0]
click at [285, 579] on input "0.00" at bounding box center [290, 580] width 74 height 26
type input "$10.00"
type input "0"
click at [353, 574] on input "0" at bounding box center [366, 580] width 58 height 26
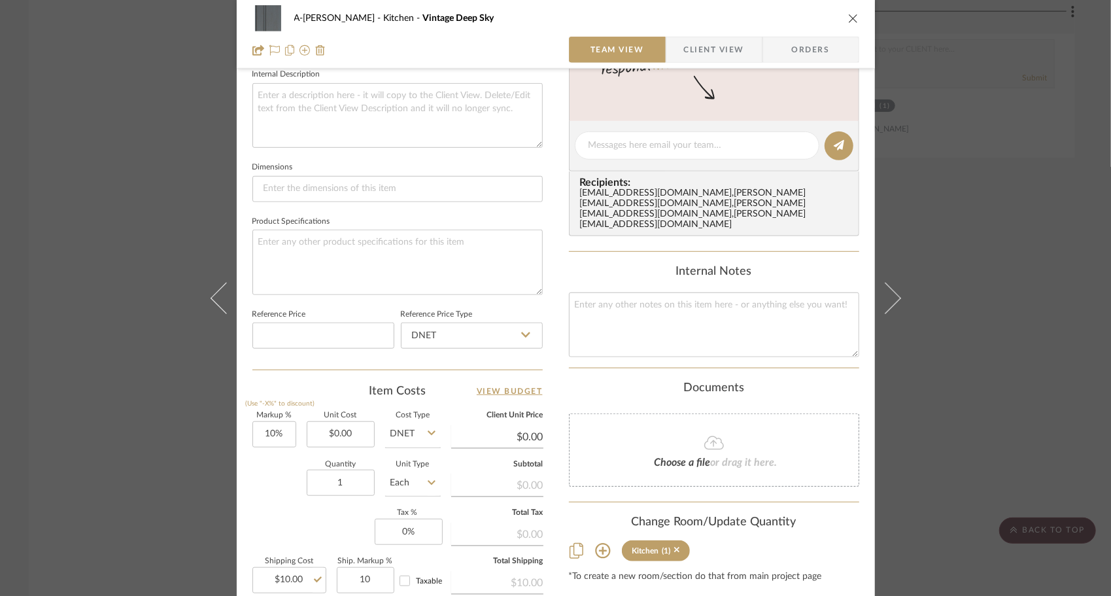
type input "10%"
click at [323, 527] on div "Markup % (Use "-X%" to discount) 10% Unit Cost $0.00 Cost Type DNET Client Unit…" at bounding box center [398, 507] width 290 height 191
type input "10.00"
click at [292, 574] on input "10.00" at bounding box center [290, 580] width 74 height 26
click at [334, 522] on div "Markup % (Use "-X%" to discount) 10% Unit Cost $0.00 Cost Type DNET Client Unit…" at bounding box center [398, 507] width 290 height 191
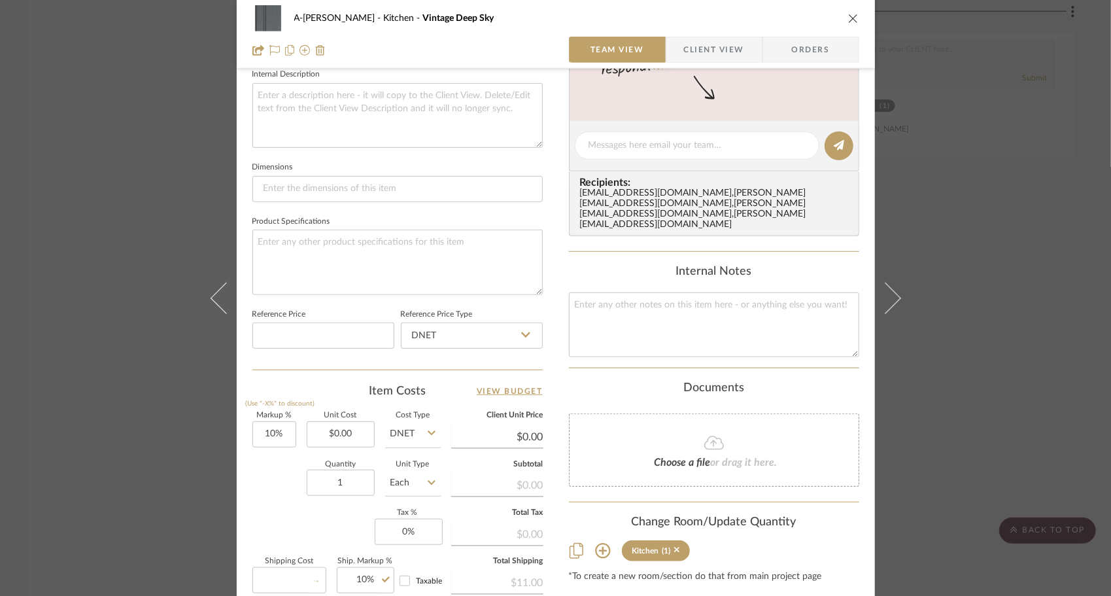
type input "$0.00"
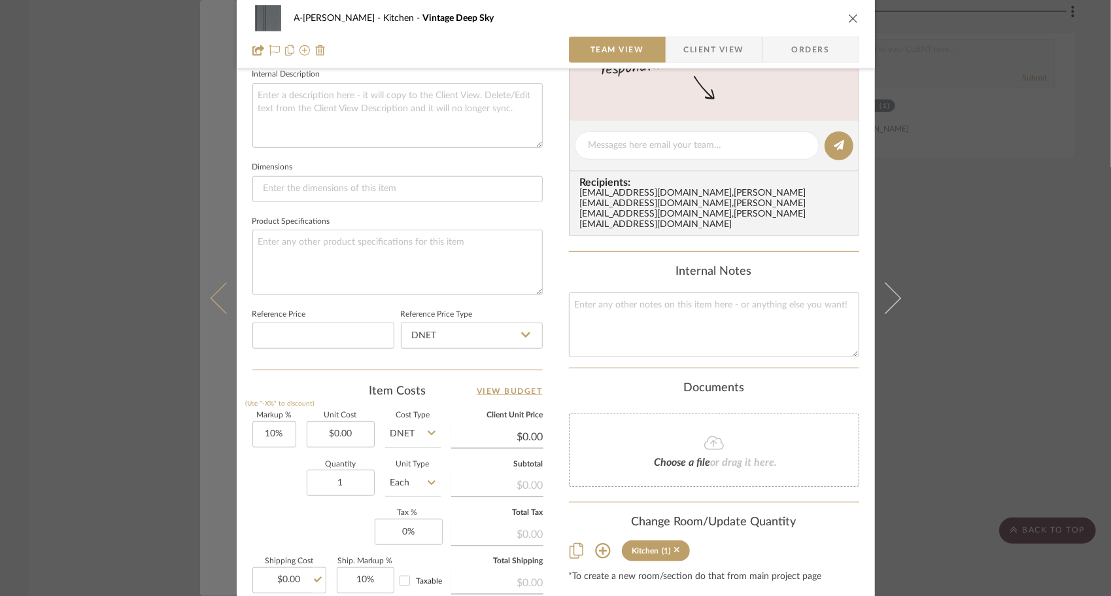
click at [211, 309] on button at bounding box center [218, 298] width 37 height 596
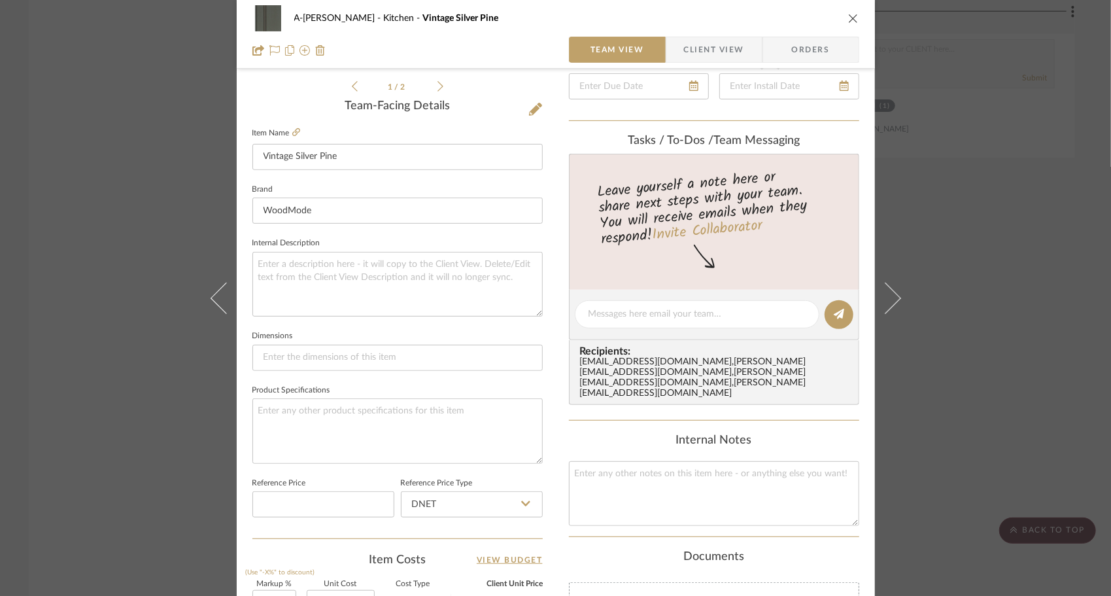
scroll to position [309, 0]
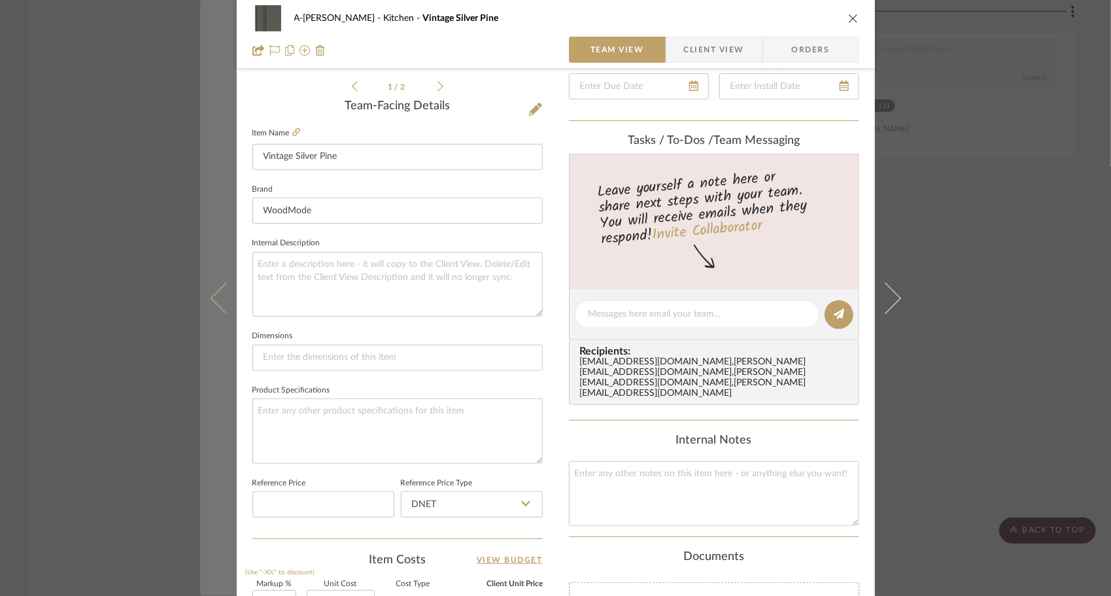
click at [212, 294] on icon at bounding box center [225, 297] width 31 height 31
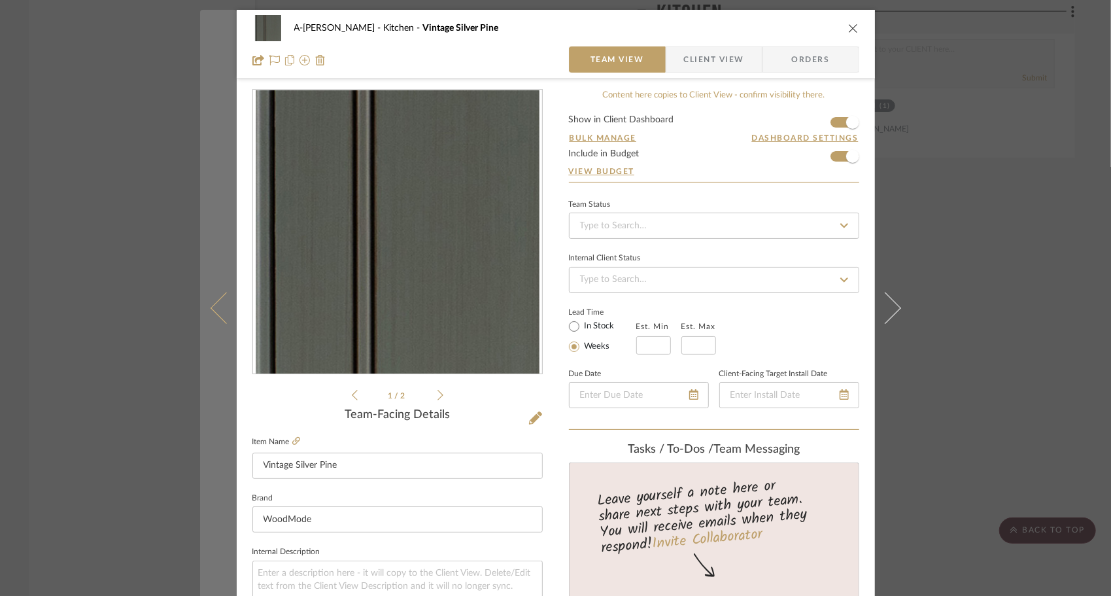
click at [212, 294] on div "A-[PERSON_NAME] Kitchen Vintage Silver Pine Team View Client View Orders 1 / 2 …" at bounding box center [555, 298] width 1111 height 596
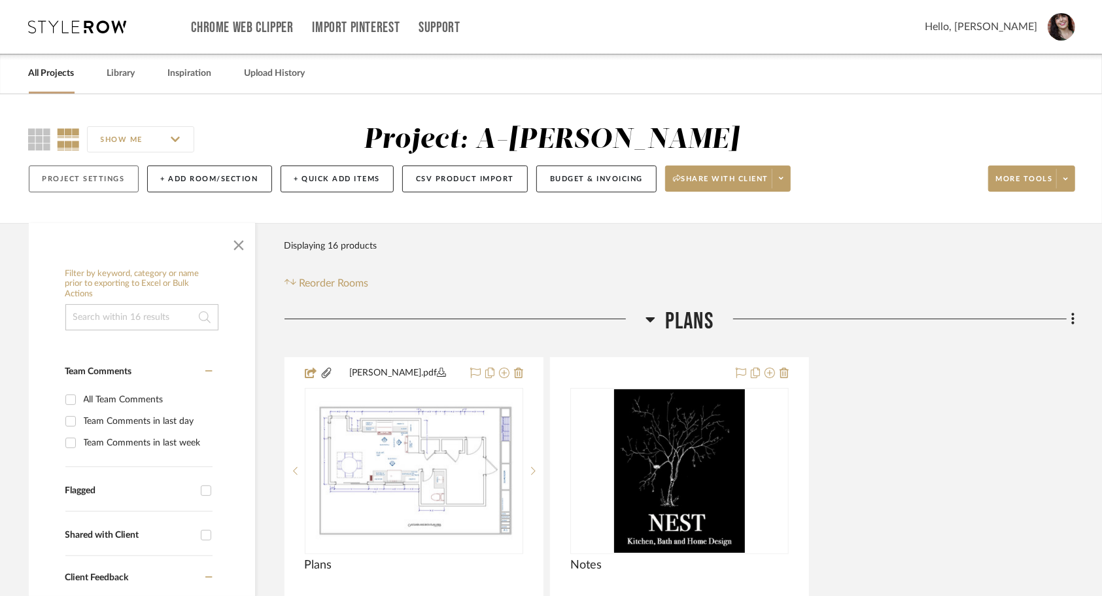
click at [118, 173] on button "Project Settings" at bounding box center [84, 179] width 110 height 27
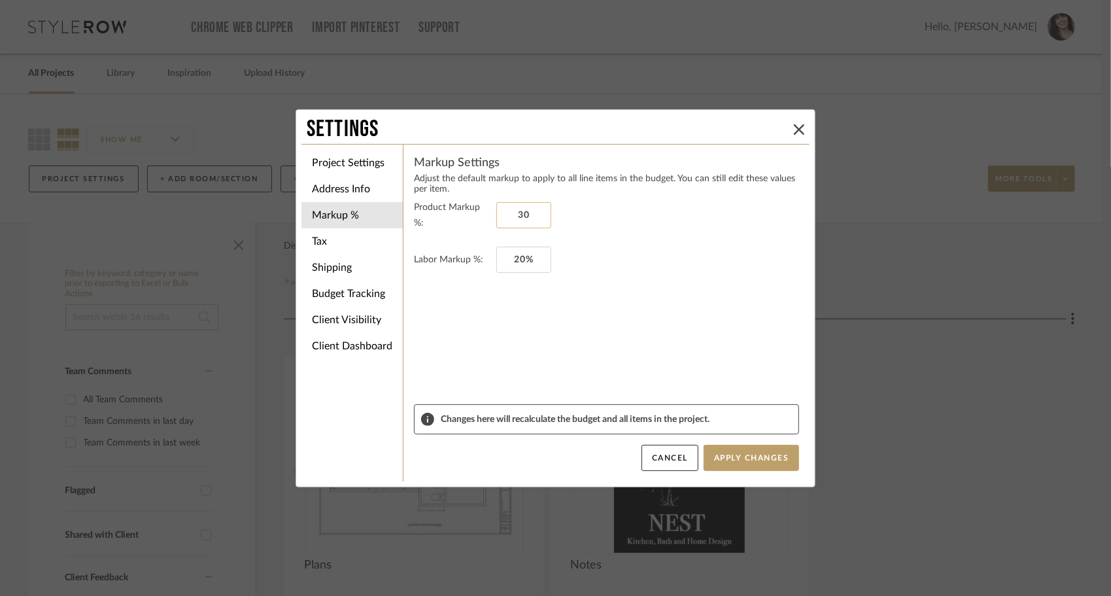
click at [519, 218] on input "30" at bounding box center [524, 215] width 55 height 26
type input "10%"
click at [346, 263] on li "Shipping" at bounding box center [352, 267] width 101 height 26
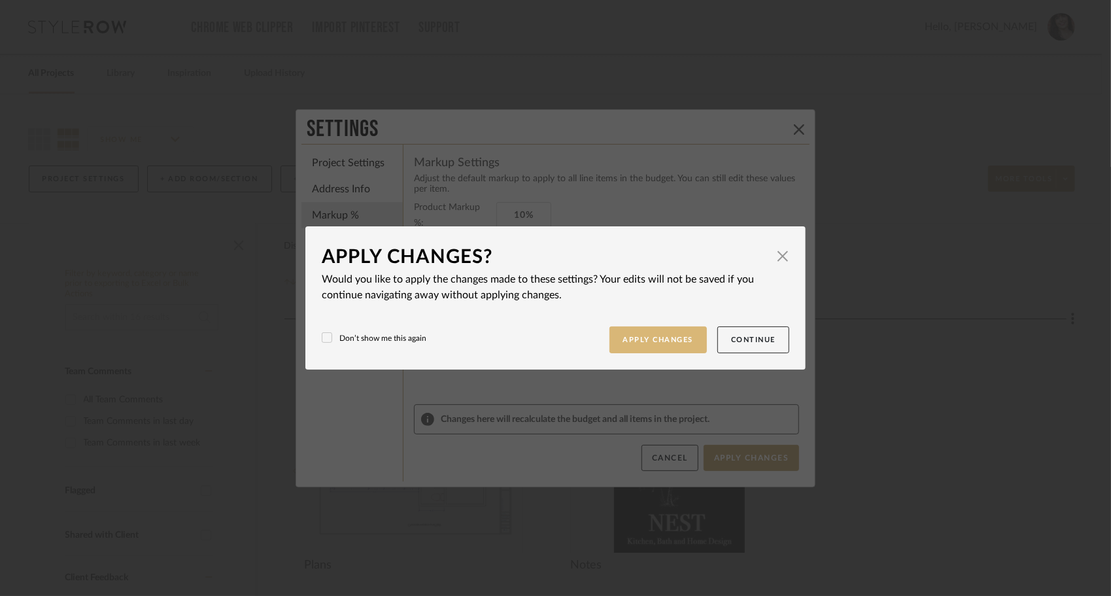
click at [621, 343] on button "Apply Changes" at bounding box center [659, 339] width 98 height 27
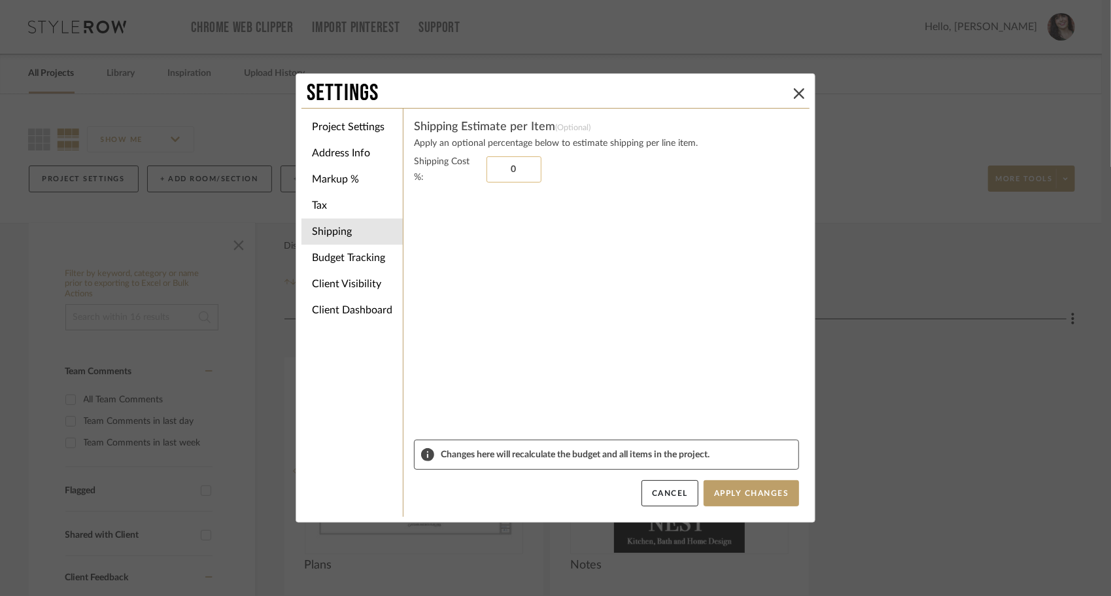
click at [514, 169] on input "0" at bounding box center [514, 169] width 55 height 26
type input "10%"
click at [484, 207] on sr-form-field "Shipping Cost %: 10%" at bounding box center [606, 297] width 385 height 286
click at [307, 201] on li "Tax" at bounding box center [352, 205] width 101 height 26
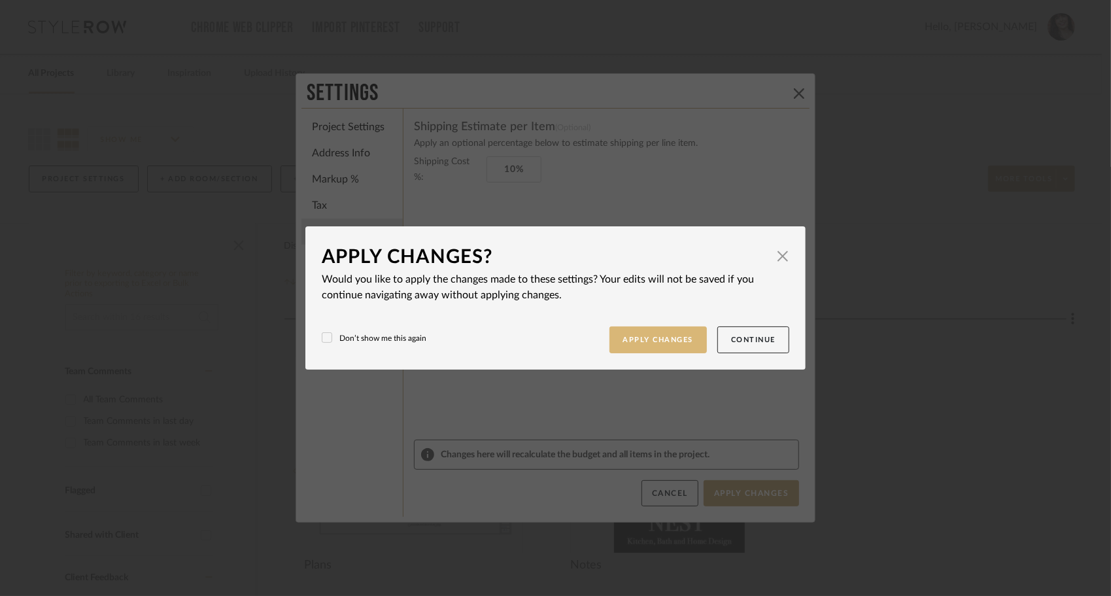
click at [684, 349] on button "Apply Changes" at bounding box center [659, 339] width 98 height 27
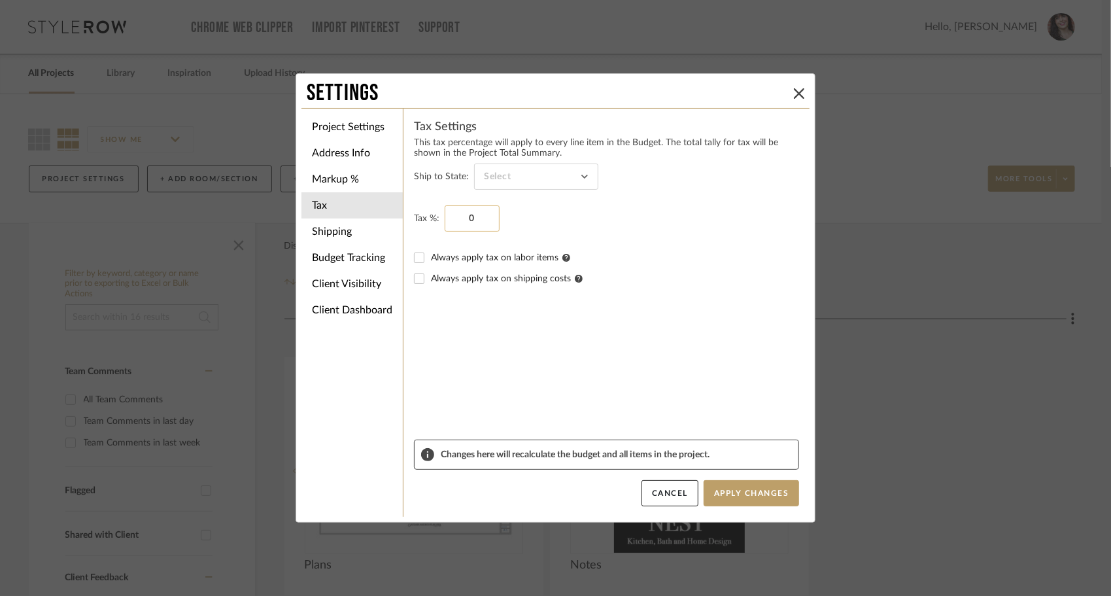
click at [481, 215] on input "0" at bounding box center [472, 218] width 55 height 26
type input "10.5%"
click at [638, 232] on sr-form-field "Tax %: 10.5%" at bounding box center [606, 226] width 385 height 42
click at [738, 489] on button "Apply Changes" at bounding box center [752, 493] width 96 height 26
click at [574, 171] on input at bounding box center [536, 177] width 124 height 26
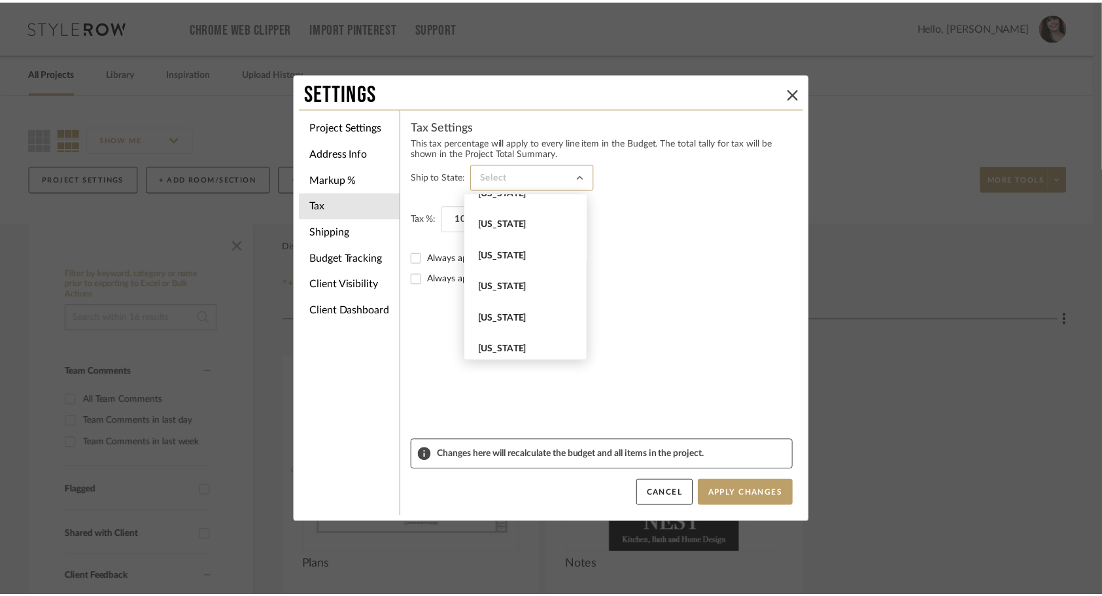
scroll to position [273, 0]
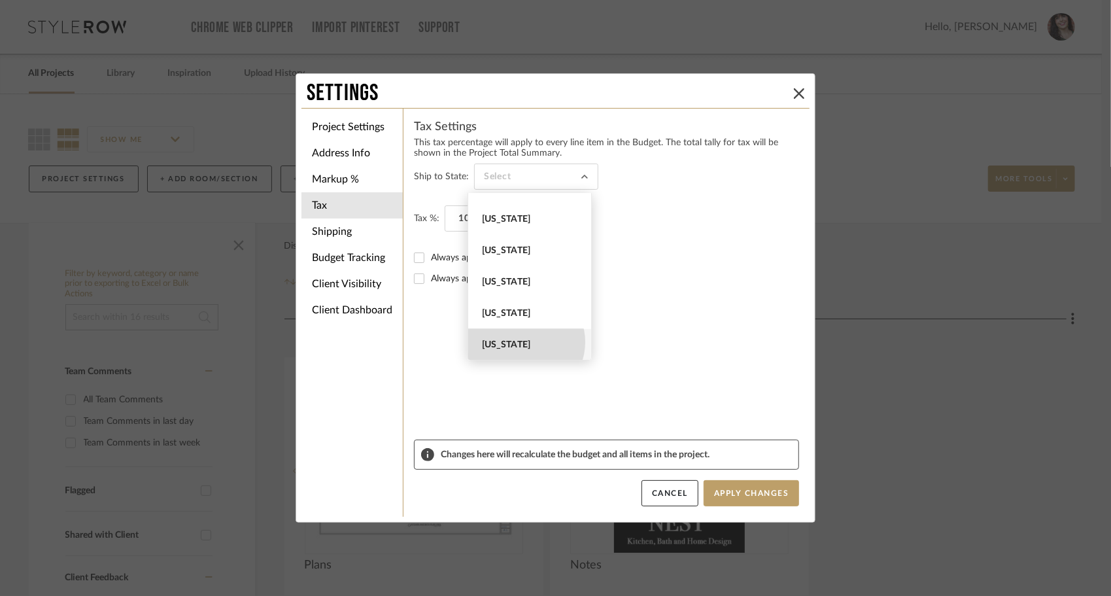
click at [524, 341] on span "[US_STATE]" at bounding box center [531, 345] width 99 height 11
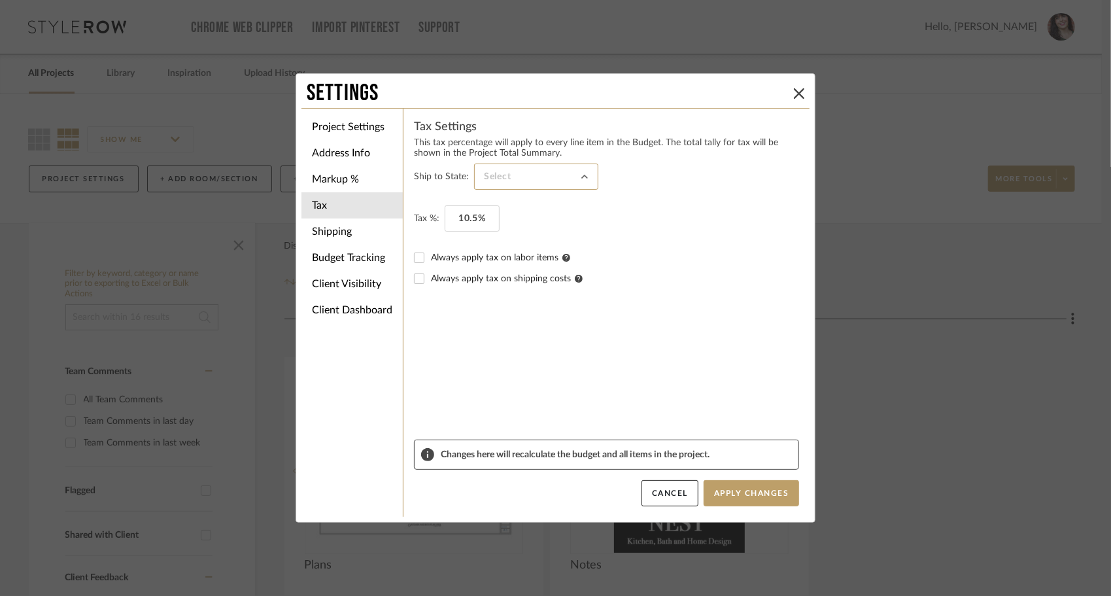
type input "[US_STATE]"
click at [652, 287] on div "Always apply tax on shipping costs" at bounding box center [606, 278] width 385 height 21
click at [737, 497] on button "Apply Changes" at bounding box center [752, 493] width 96 height 26
click at [372, 250] on li "Budget Tracking" at bounding box center [352, 258] width 101 height 26
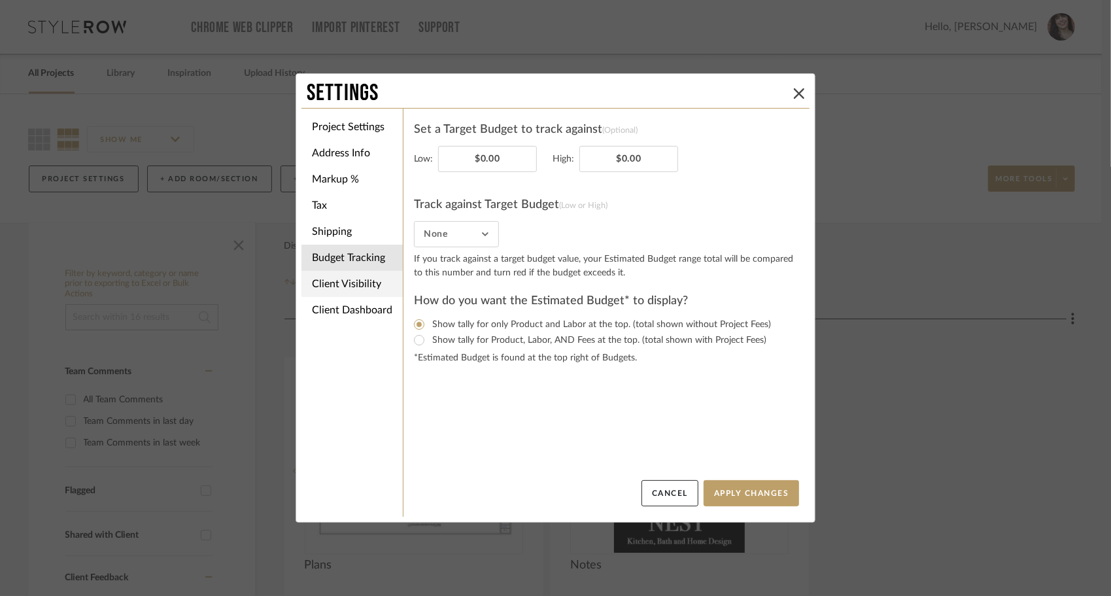
click at [357, 285] on li "Client Visibility" at bounding box center [352, 284] width 101 height 26
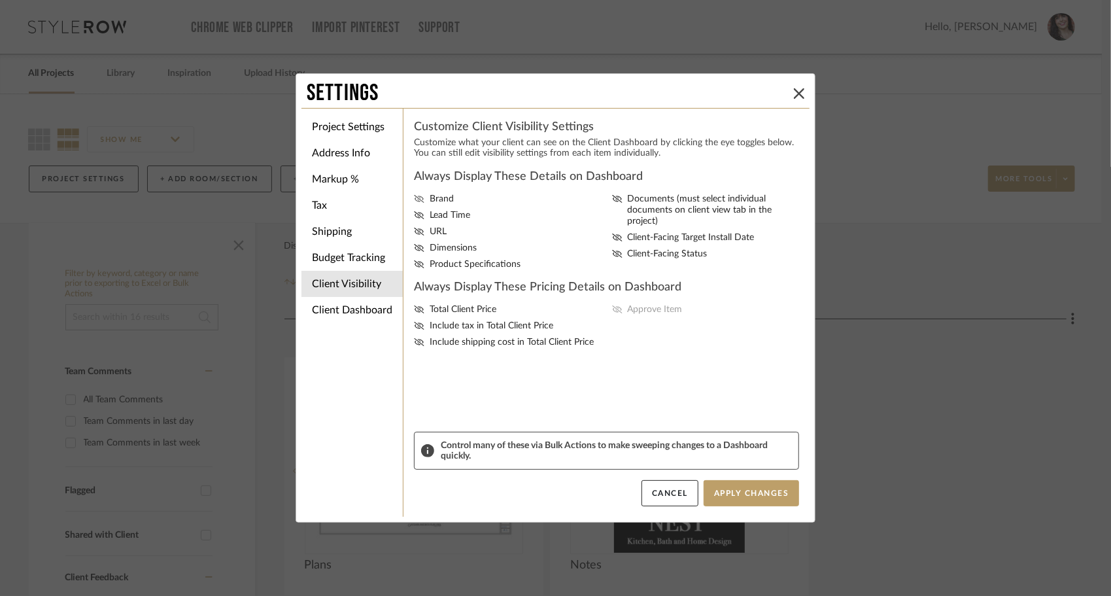
click at [421, 203] on label "Brand" at bounding box center [510, 199] width 193 height 11
click at [0, 0] on input "Brand" at bounding box center [0, 0] width 0 height 0
click at [419, 245] on icon at bounding box center [419, 248] width 10 height 8
click at [0, 0] on input "Dimensions" at bounding box center [0, 0] width 0 height 0
click at [421, 264] on label "Product Specifications" at bounding box center [510, 264] width 193 height 11
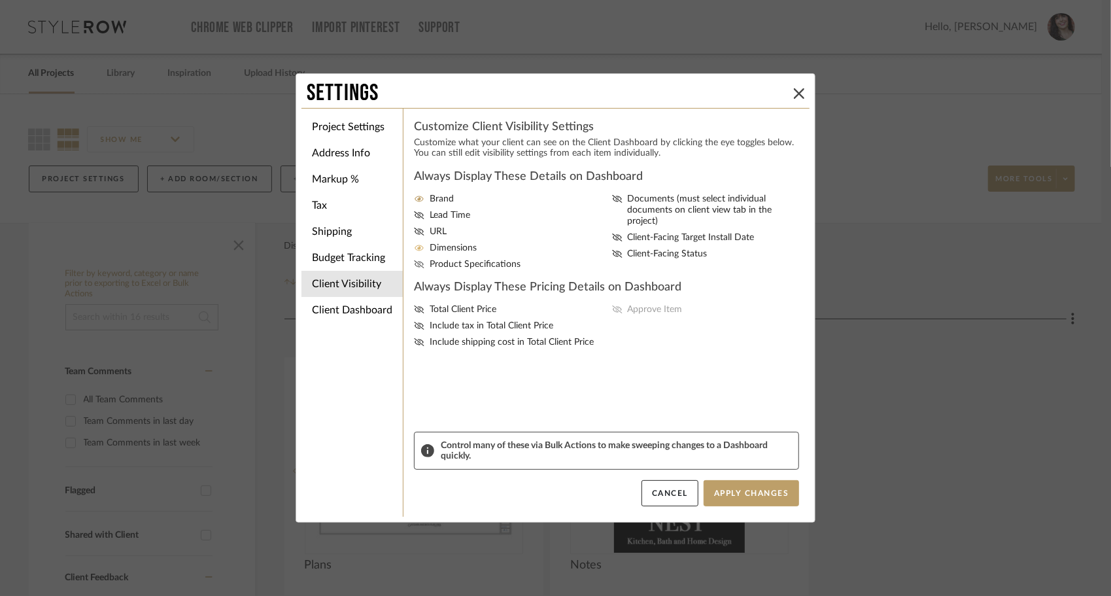
click at [0, 0] on input "Product Specifications" at bounding box center [0, 0] width 0 height 0
click at [628, 201] on span "Documents (must select individual documents on client view tab in the project)" at bounding box center [716, 210] width 177 height 33
click at [0, 0] on input "Documents (must select individual documents on client view tab in the project)" at bounding box center [0, 0] width 0 height 0
click at [612, 250] on icon at bounding box center [617, 254] width 10 height 8
click at [0, 0] on input "Client-Facing Status" at bounding box center [0, 0] width 0 height 0
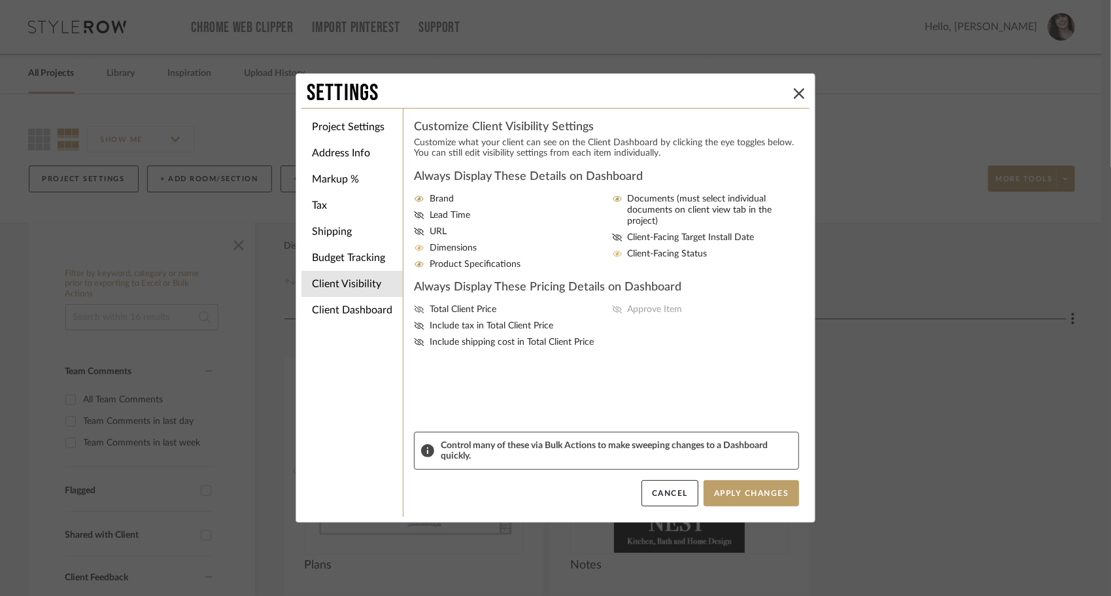
click at [414, 311] on icon at bounding box center [419, 309] width 10 height 8
click at [0, 0] on input "Total Client Price" at bounding box center [0, 0] width 0 height 0
click at [414, 324] on icon at bounding box center [419, 326] width 10 height 8
click at [0, 0] on input "Include tax in Total Client Price" at bounding box center [0, 0] width 0 height 0
click at [415, 339] on icon at bounding box center [419, 342] width 10 height 8
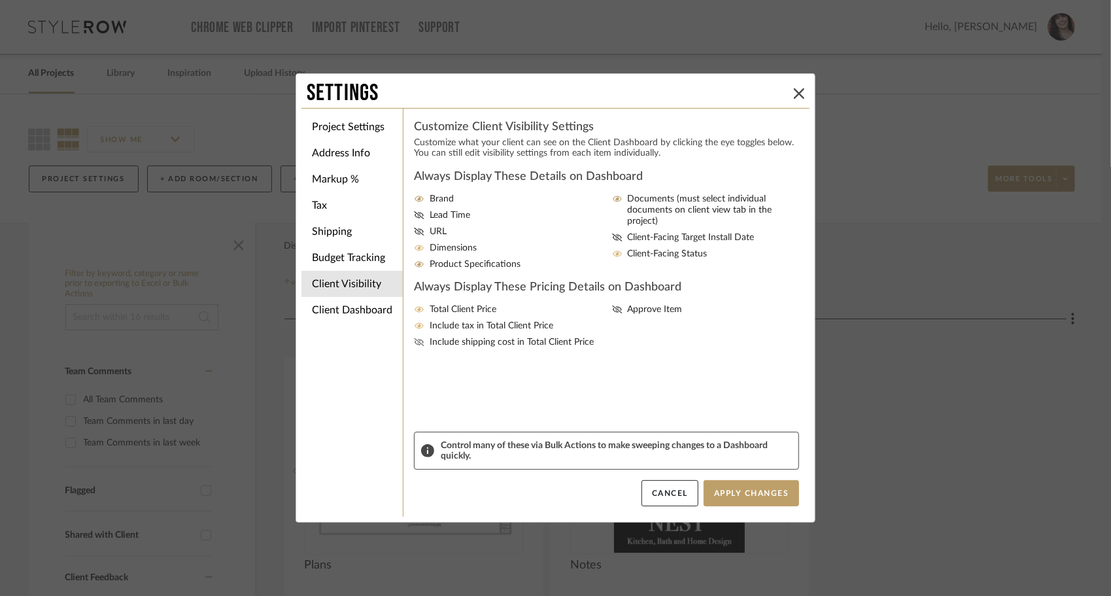
click at [0, 0] on input "Include shipping cost in Total Client Price" at bounding box center [0, 0] width 0 height 0
click at [631, 309] on span "Approve Item" at bounding box center [655, 309] width 55 height 11
click at [0, 0] on input "Approve Item" at bounding box center [0, 0] width 0 height 0
click at [770, 493] on button "Apply Changes" at bounding box center [752, 493] width 96 height 26
click at [795, 94] on icon at bounding box center [799, 93] width 10 height 10
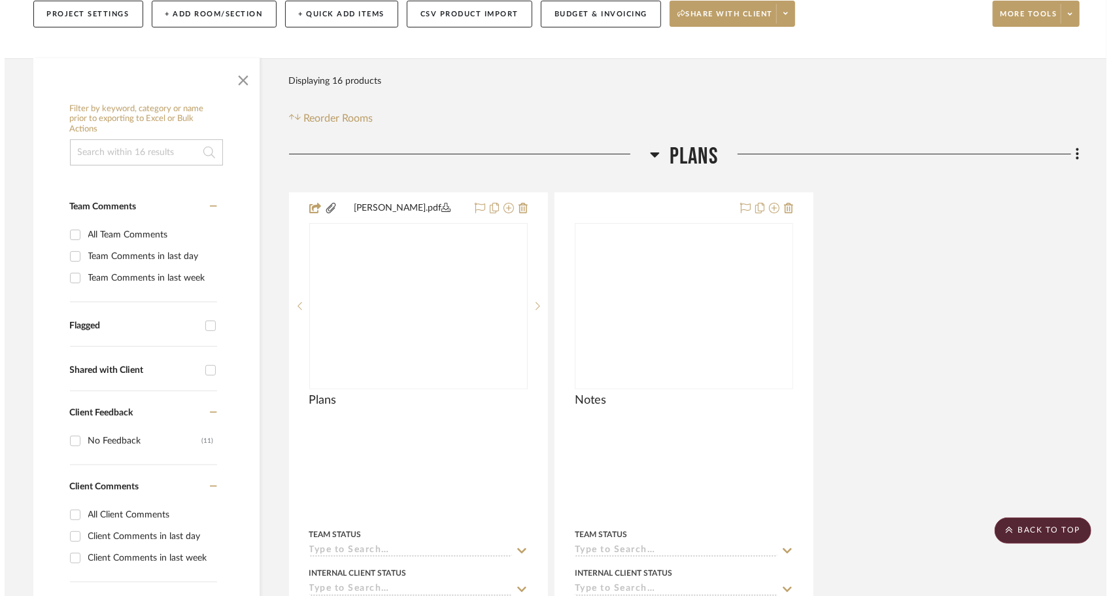
scroll to position [0, 0]
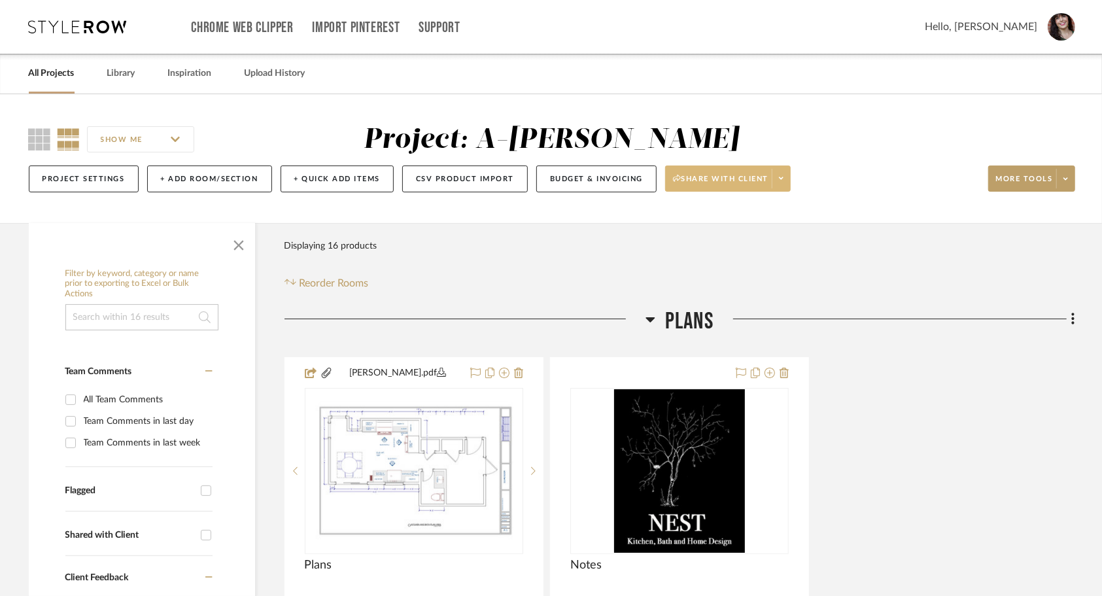
click at [778, 184] on span at bounding box center [781, 179] width 18 height 20
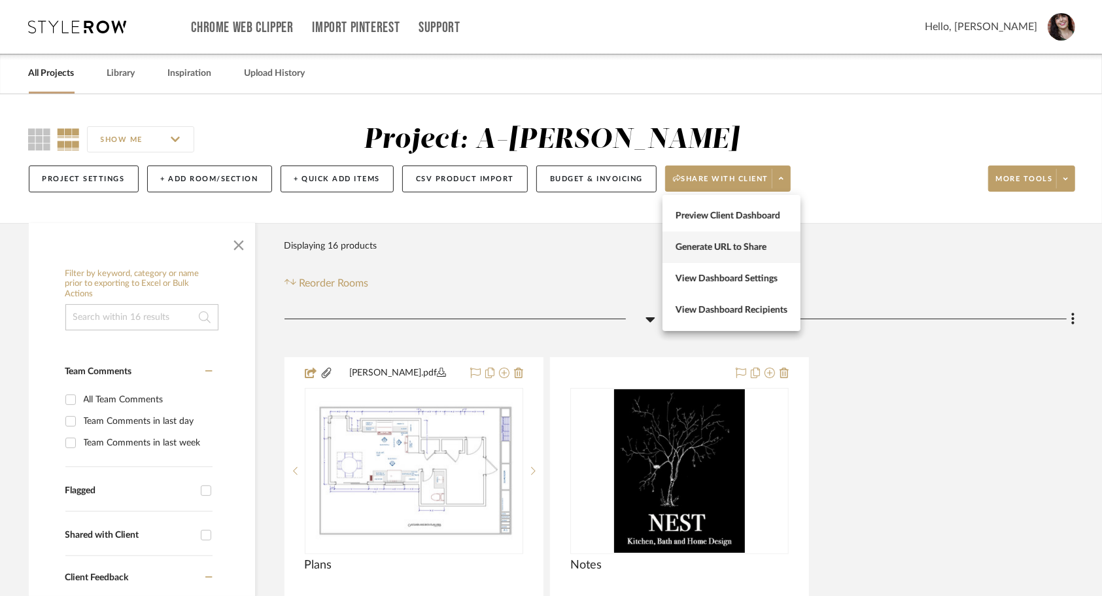
click at [760, 251] on span "Generate URL to Share" at bounding box center [732, 247] width 112 height 11
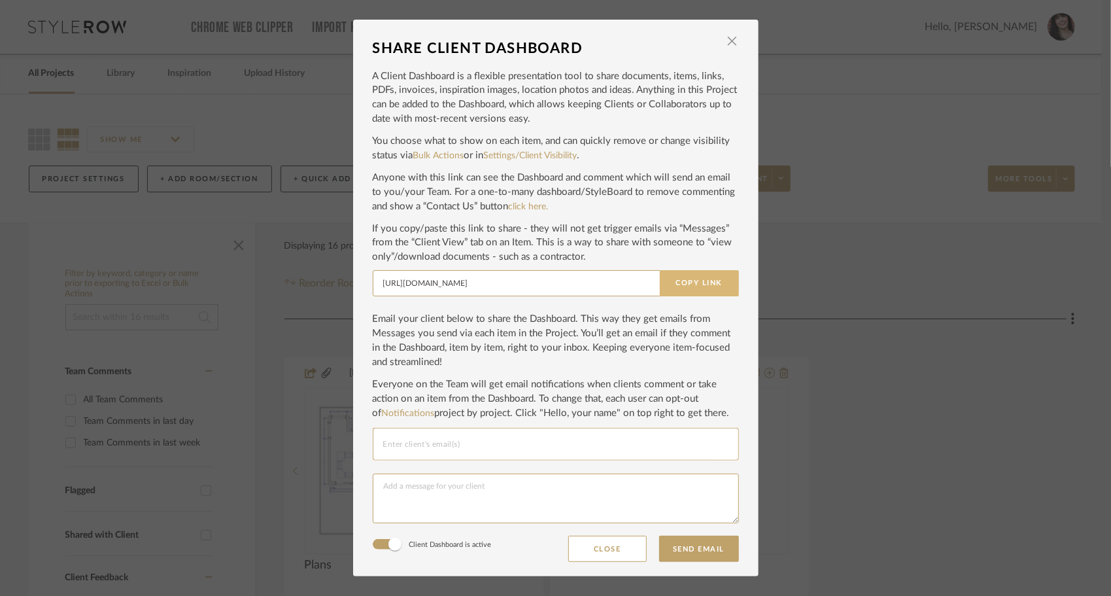
click at [695, 283] on button "Copy Link" at bounding box center [699, 283] width 79 height 26
